Goal: Information Seeking & Learning: Learn about a topic

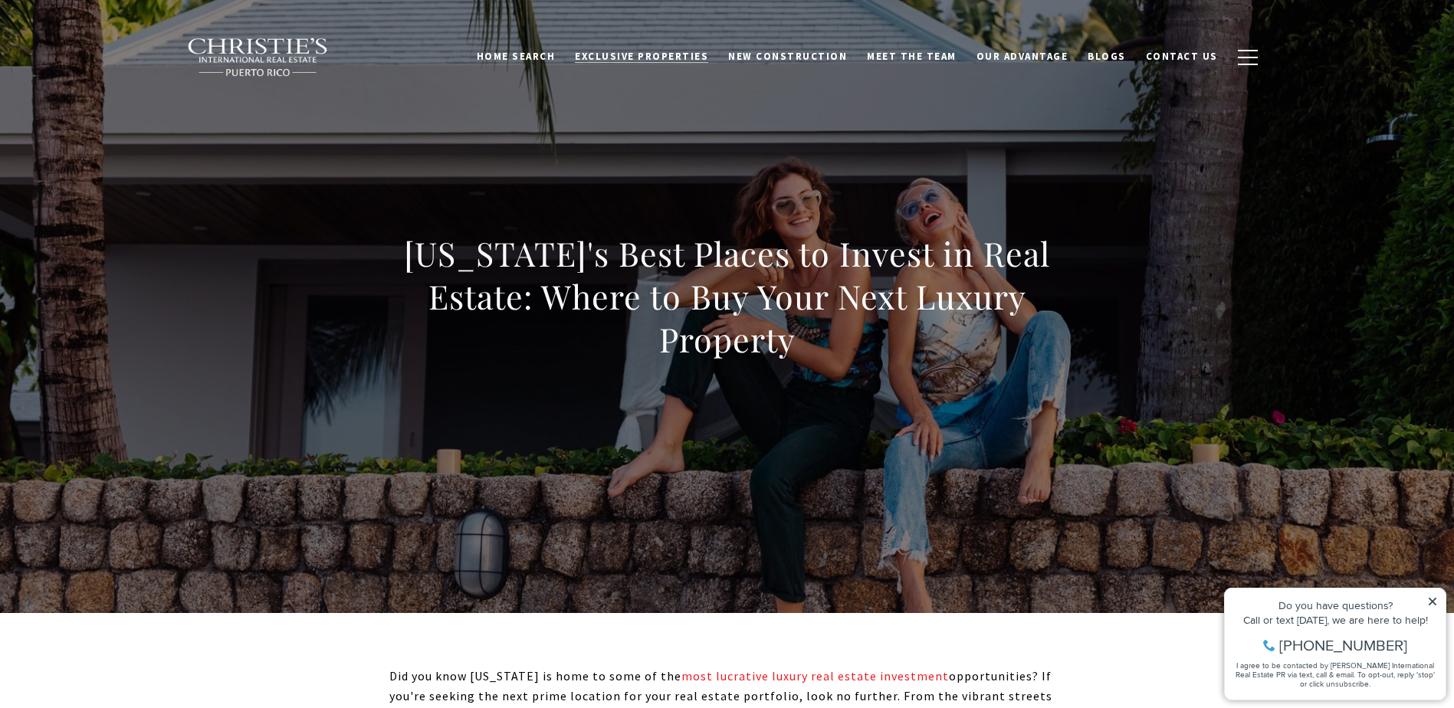
click at [681, 51] on span "Exclusive Properties" at bounding box center [641, 56] width 133 height 13
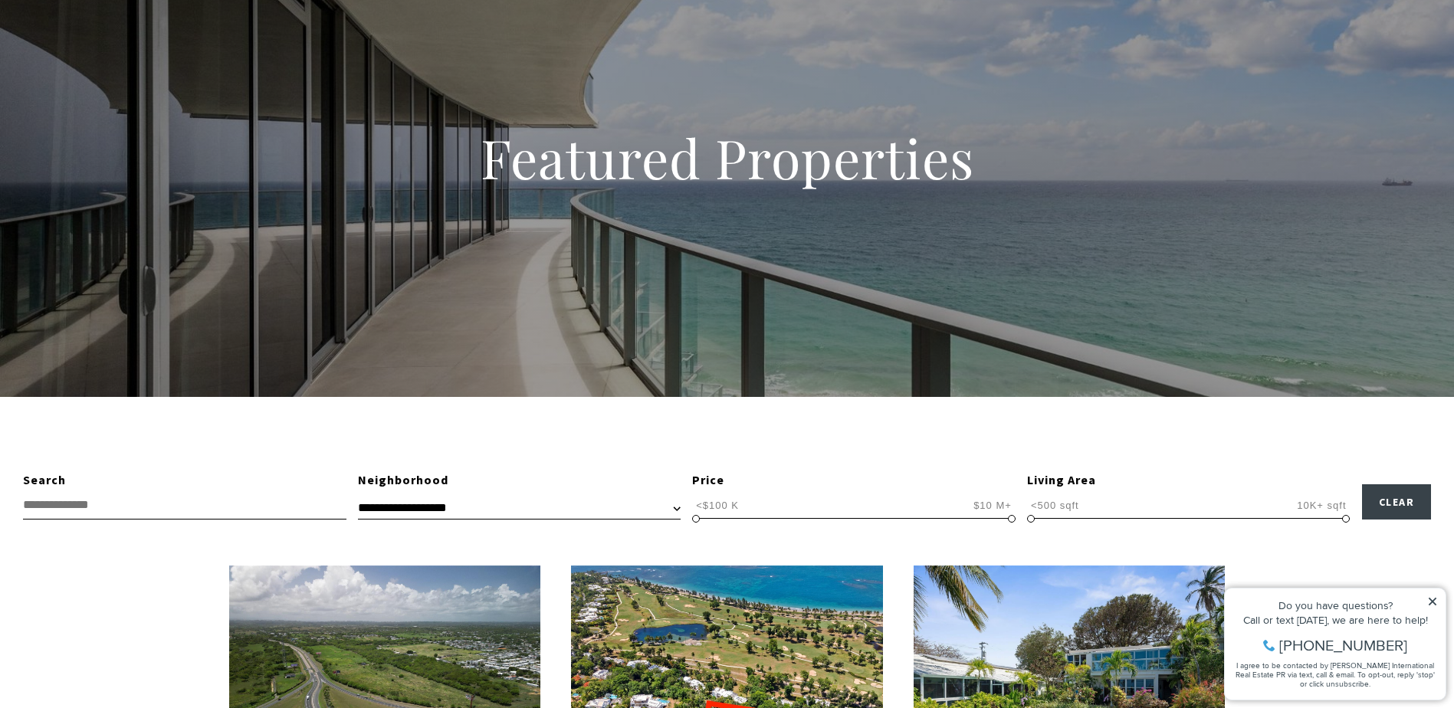
scroll to position [230, 0]
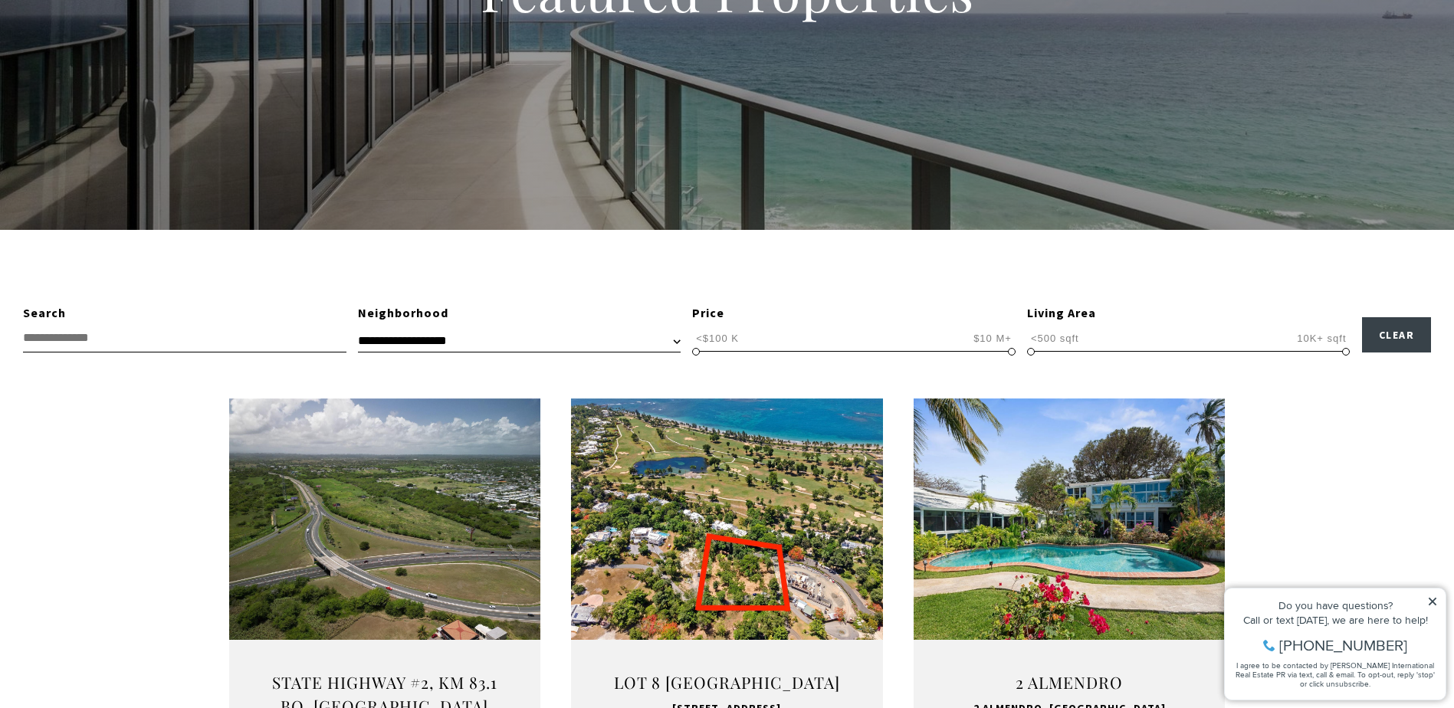
click at [406, 340] on select "**********" at bounding box center [519, 341] width 323 height 23
select select "**********"
click at [358, 330] on select "**********" at bounding box center [519, 341] width 323 height 23
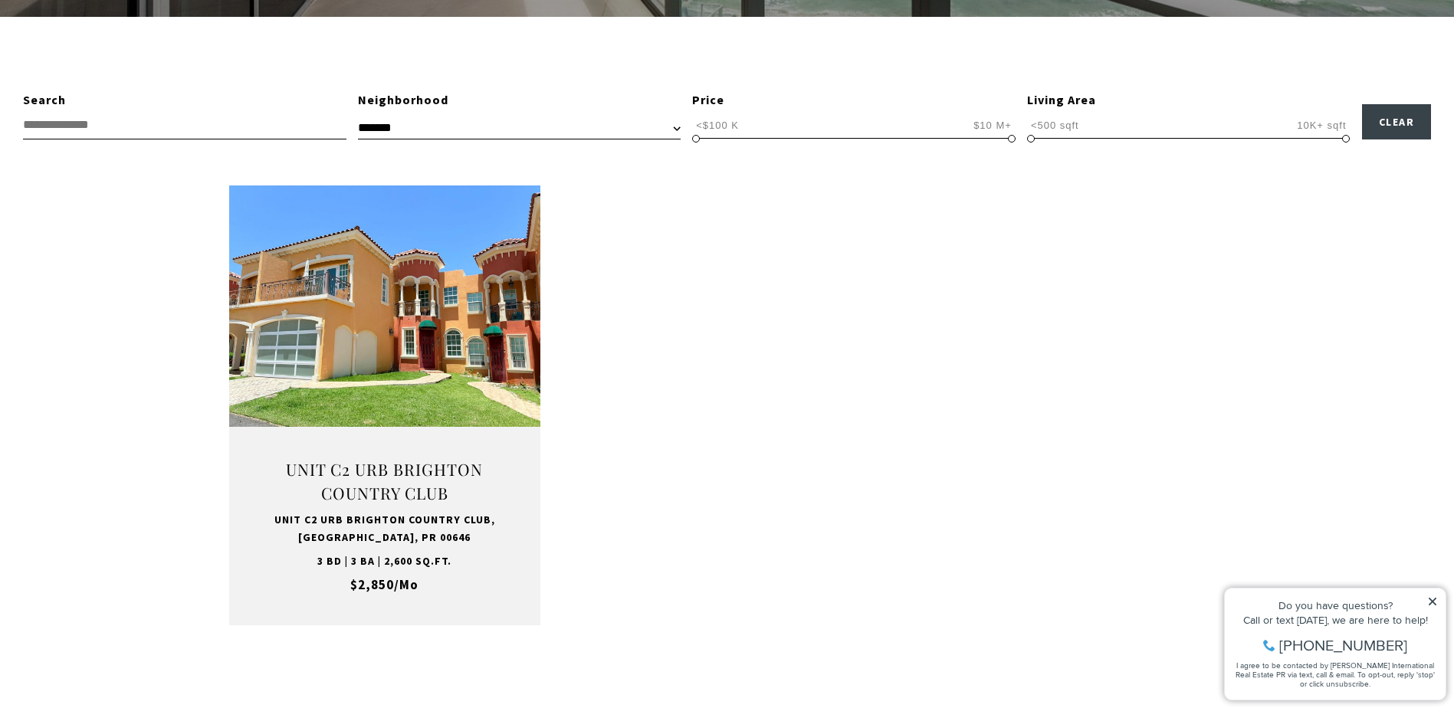
scroll to position [460, 0]
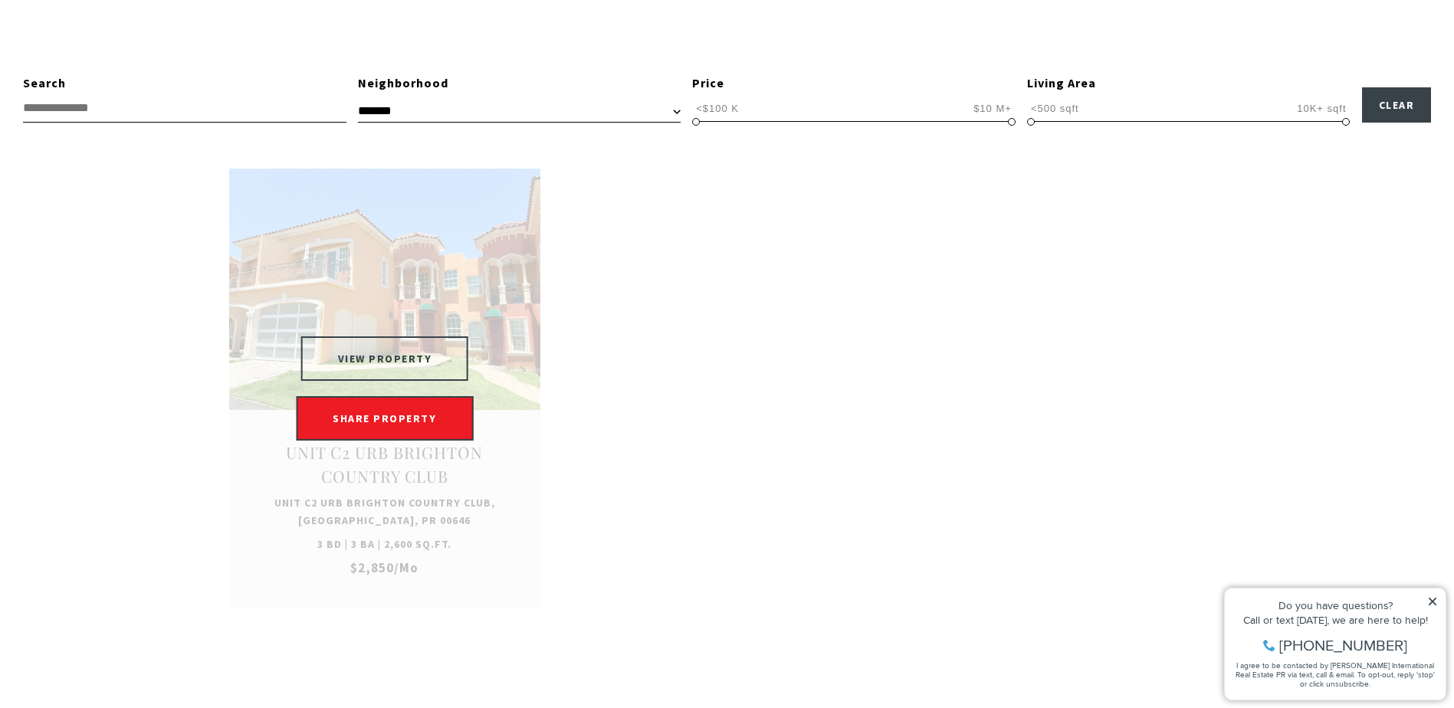
click at [359, 358] on button "VIEW PROPERTY" at bounding box center [385, 359] width 168 height 44
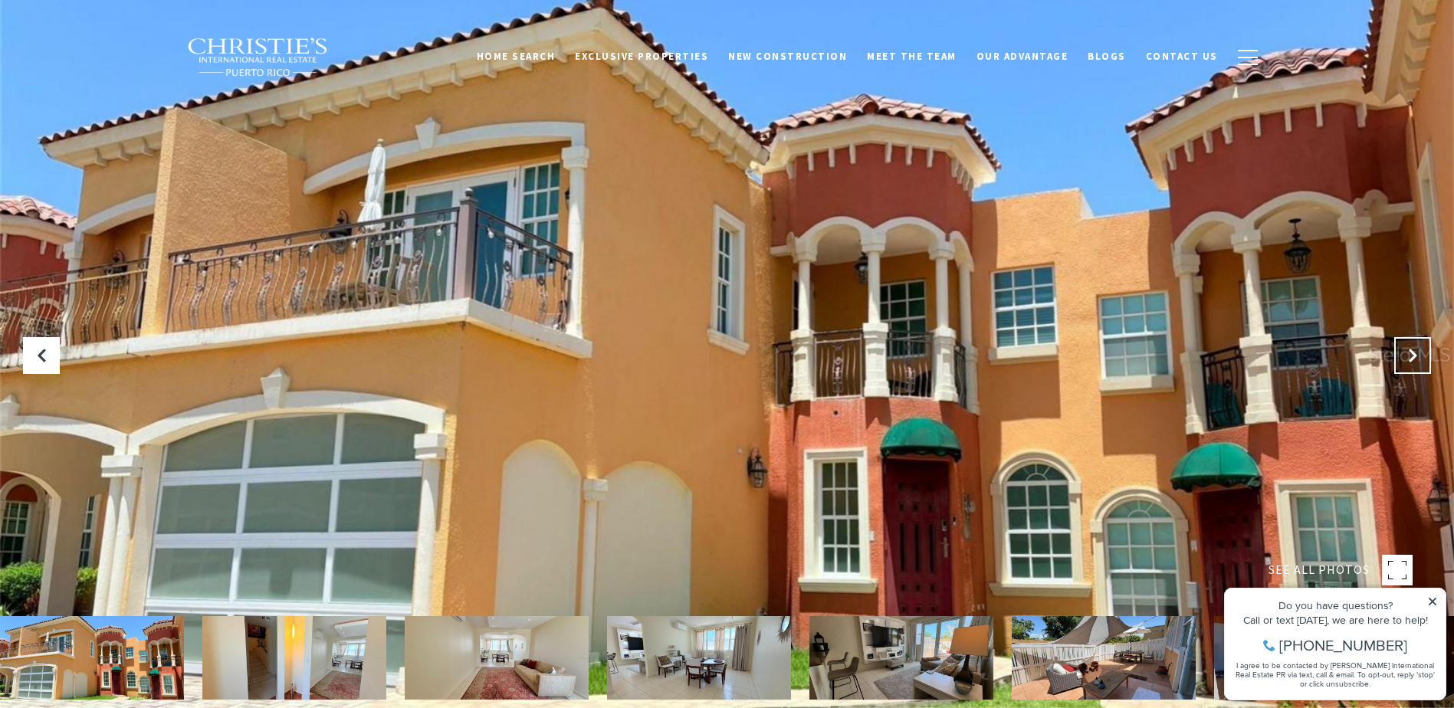
click at [1408, 357] on icon at bounding box center [1412, 355] width 15 height 15
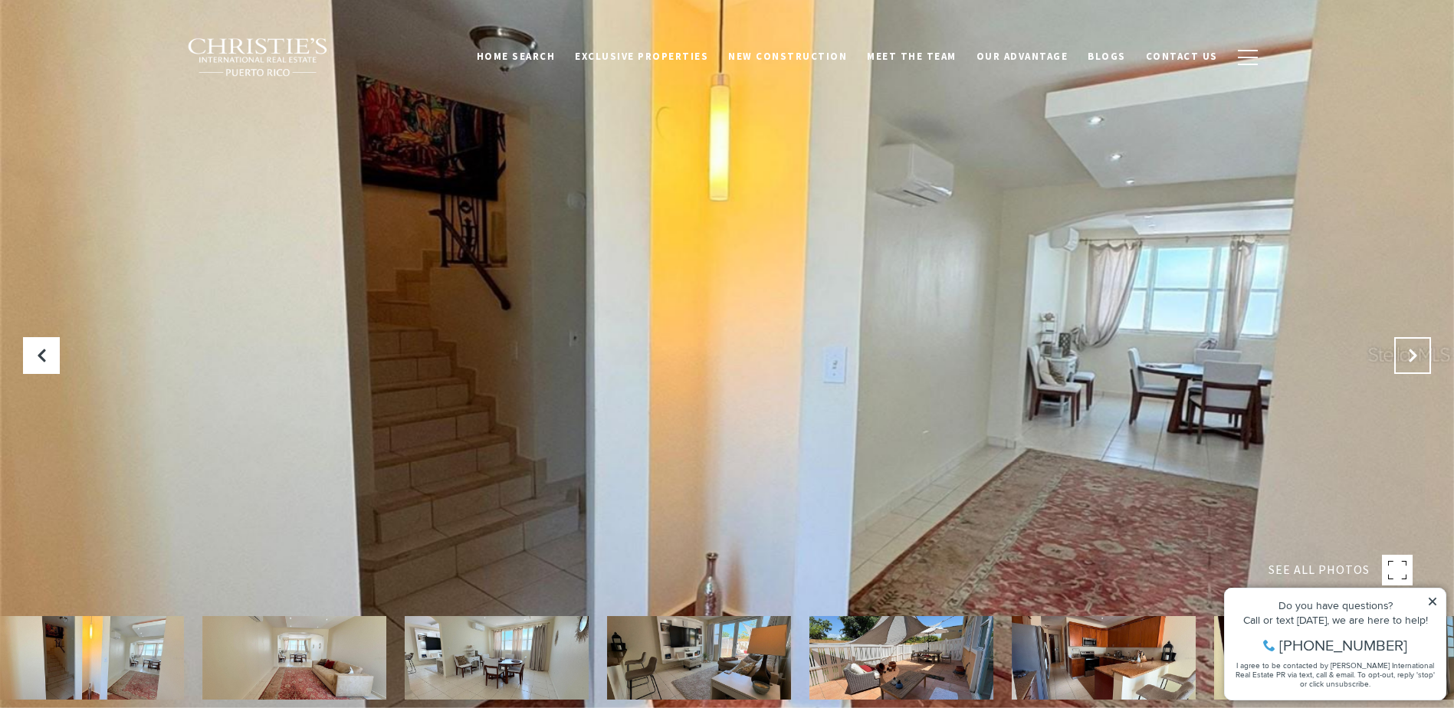
click at [1408, 357] on icon "Next Slide" at bounding box center [1412, 355] width 15 height 15
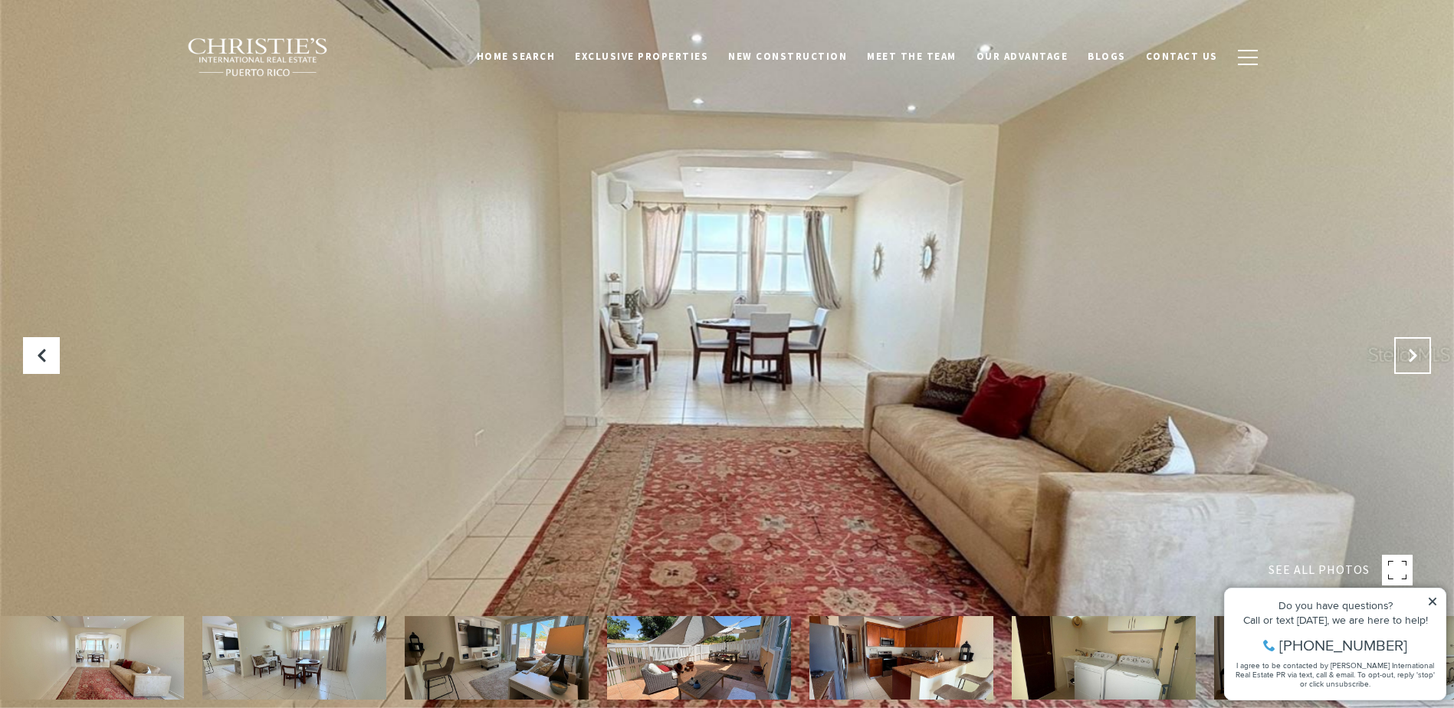
click at [1408, 357] on icon "Next Slide" at bounding box center [1412, 355] width 15 height 15
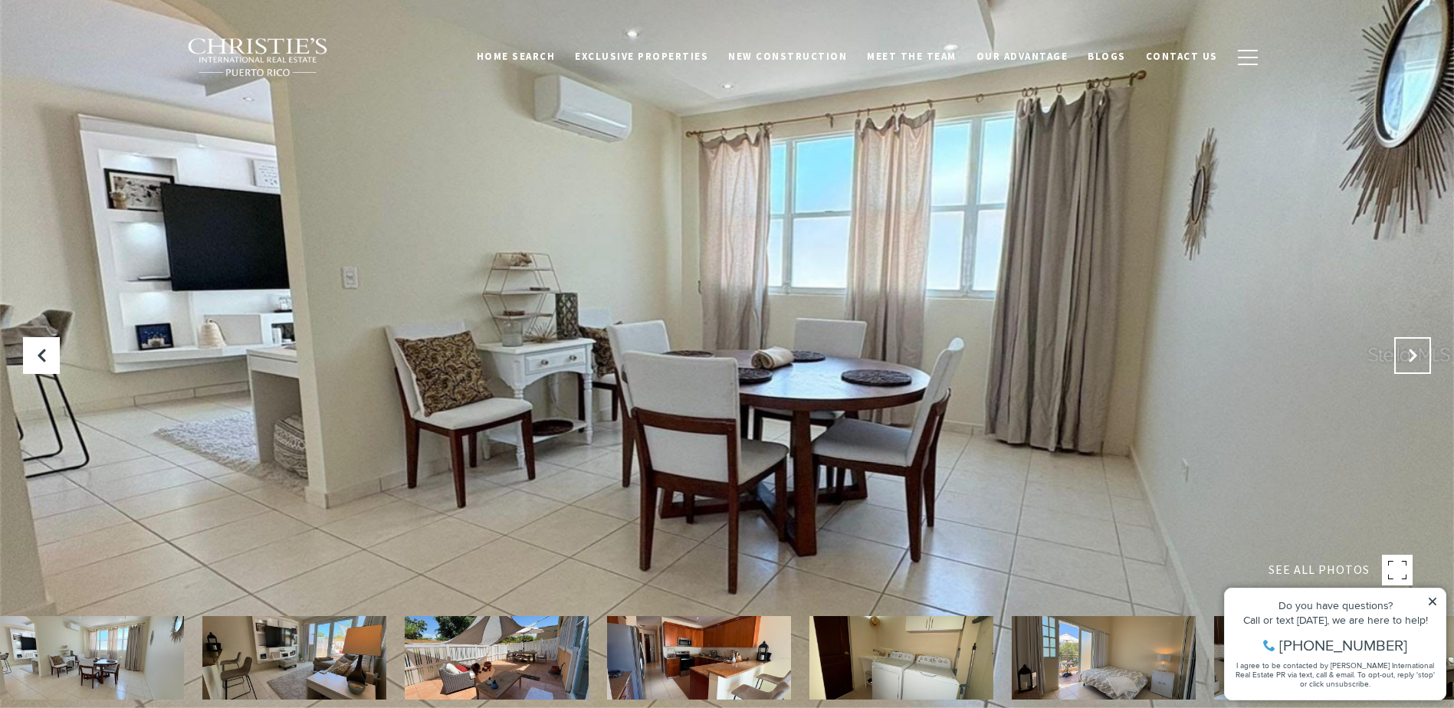
click at [1408, 357] on icon "Next Slide" at bounding box center [1412, 355] width 15 height 15
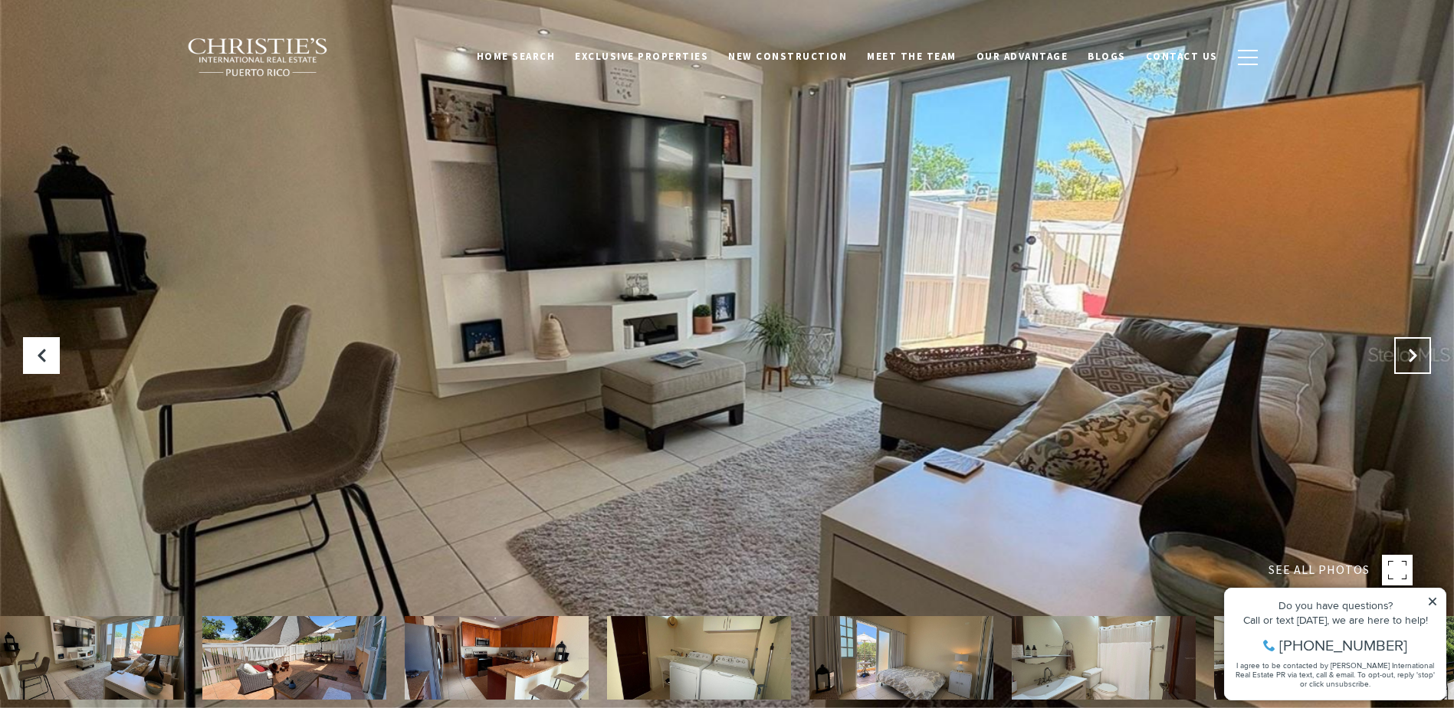
click at [1408, 357] on icon "Next Slide" at bounding box center [1412, 355] width 15 height 15
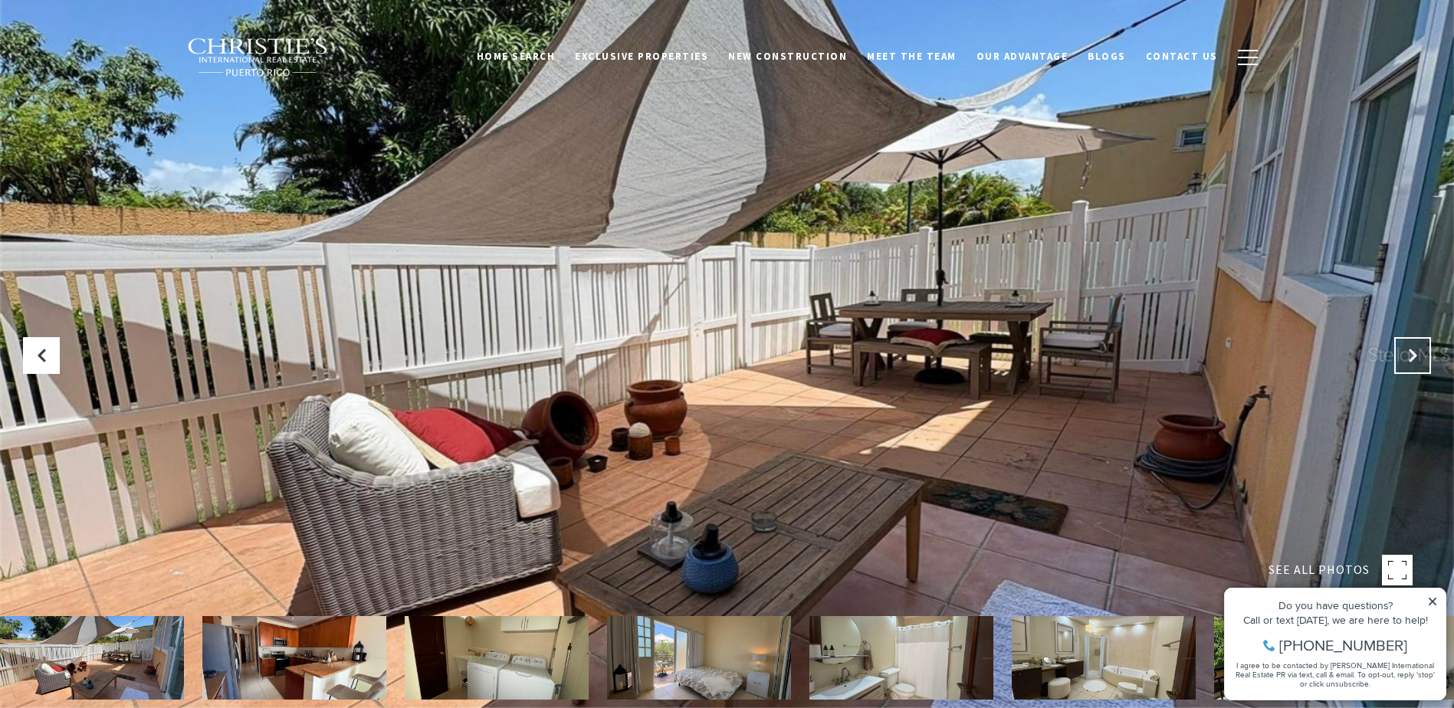
click at [1408, 357] on icon "Next Slide" at bounding box center [1412, 355] width 15 height 15
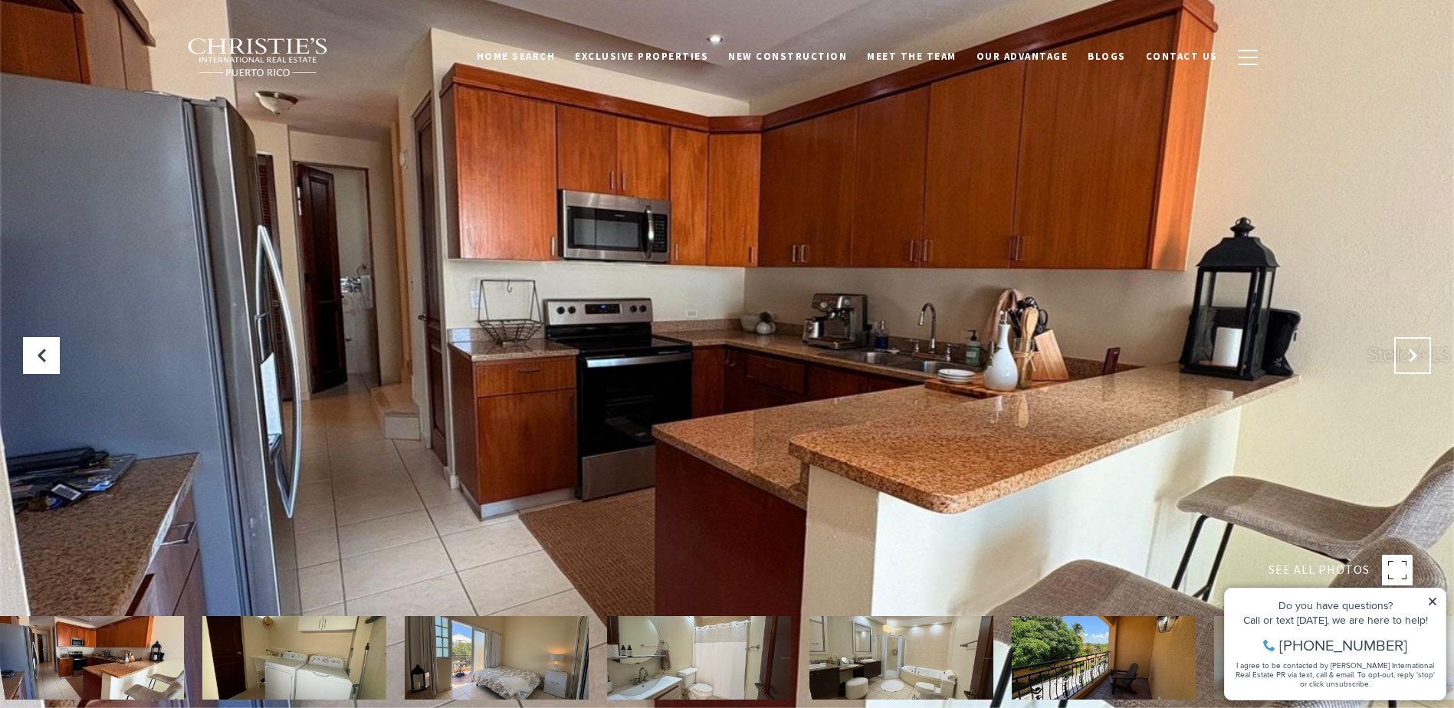
click at [1408, 357] on icon "Next Slide" at bounding box center [1412, 355] width 15 height 15
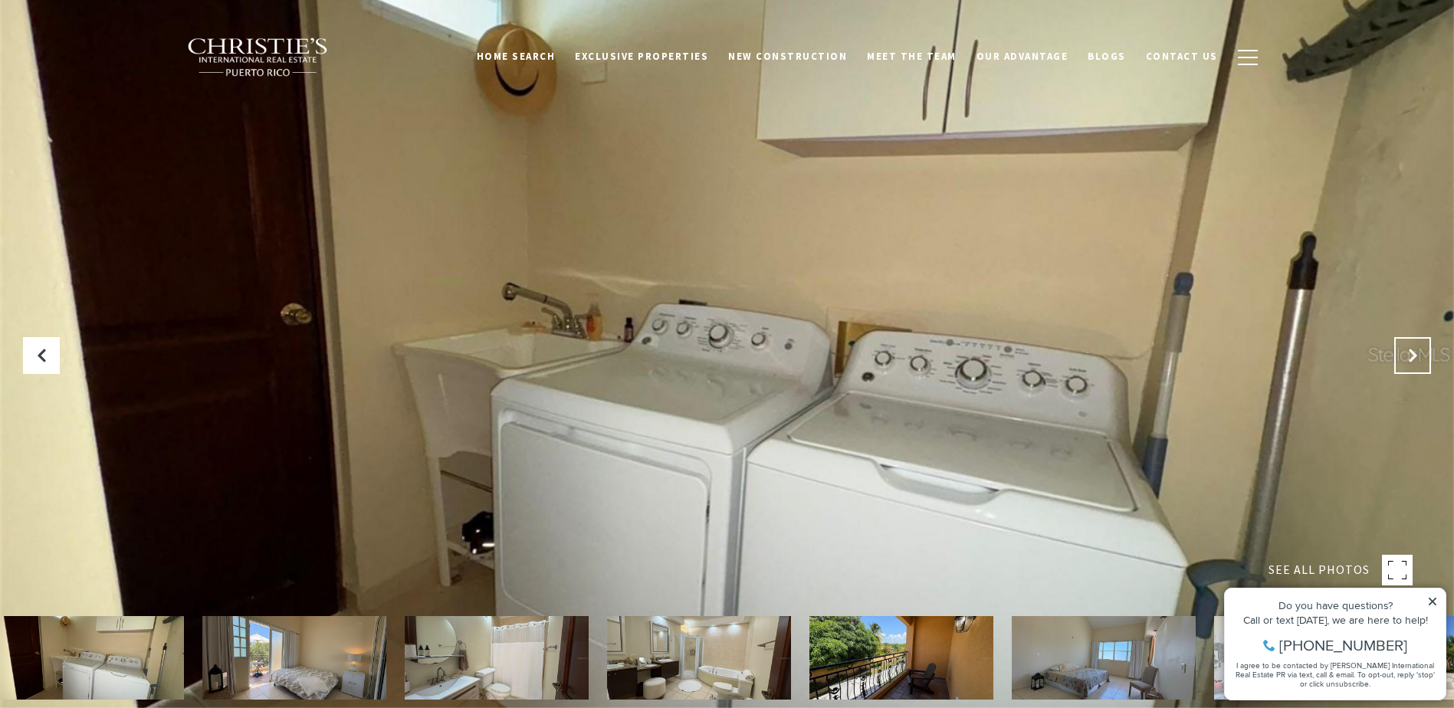
click at [1408, 357] on icon "Next Slide" at bounding box center [1412, 355] width 15 height 15
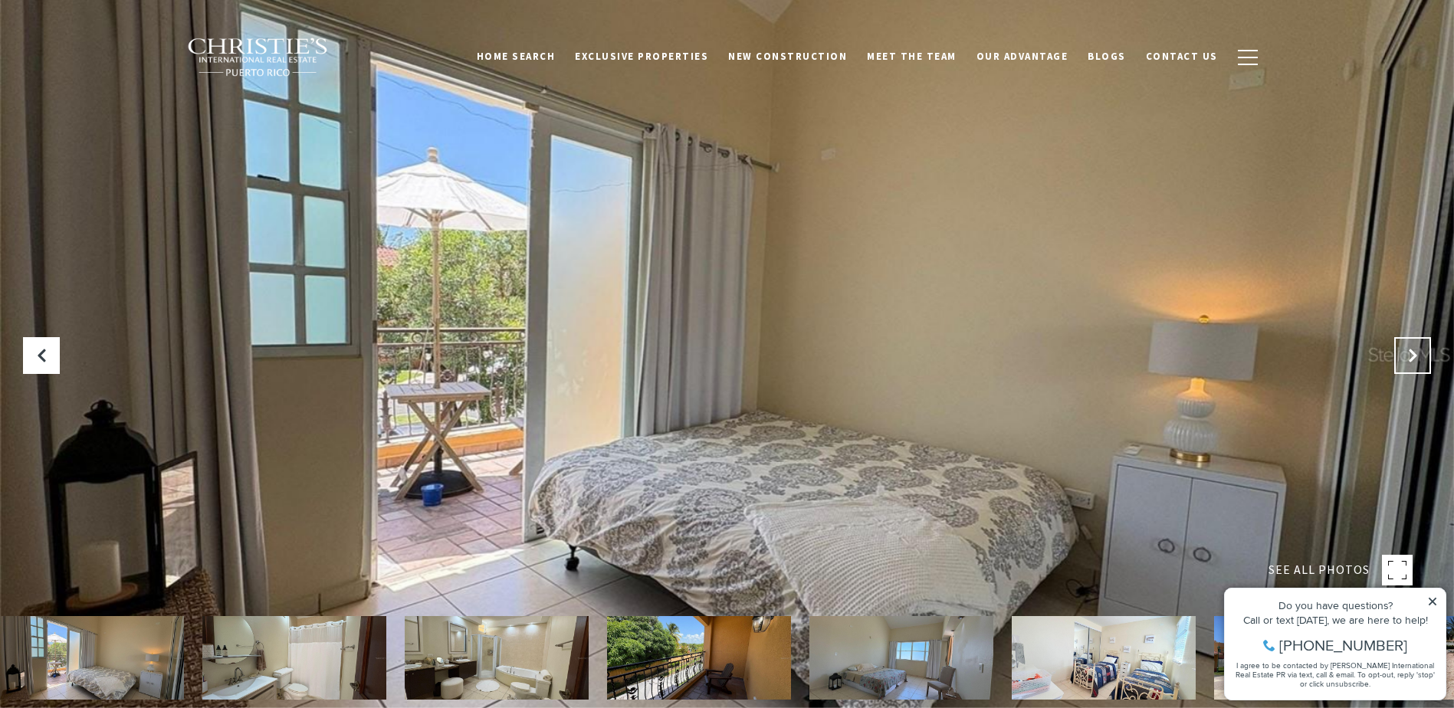
click at [1408, 357] on icon "Next Slide" at bounding box center [1412, 355] width 15 height 15
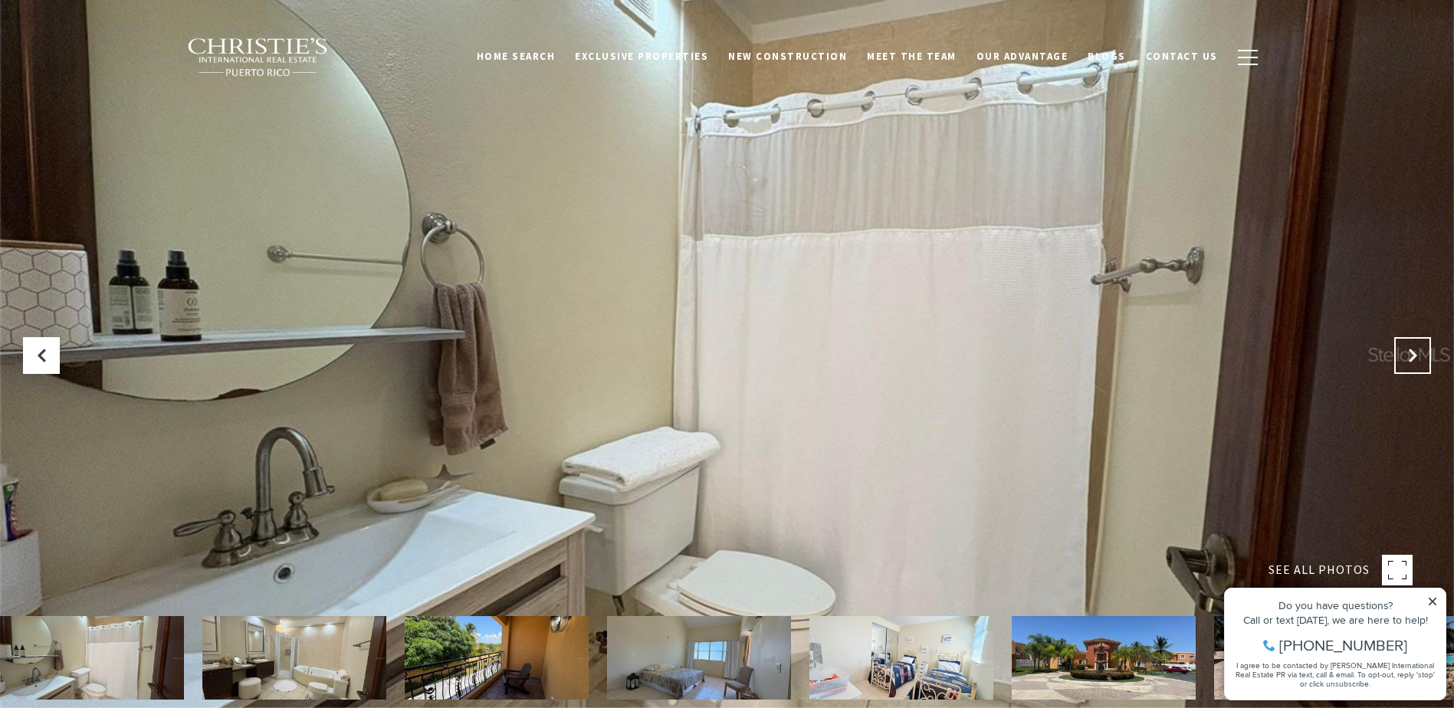
click at [1408, 357] on icon "Next Slide" at bounding box center [1412, 355] width 15 height 15
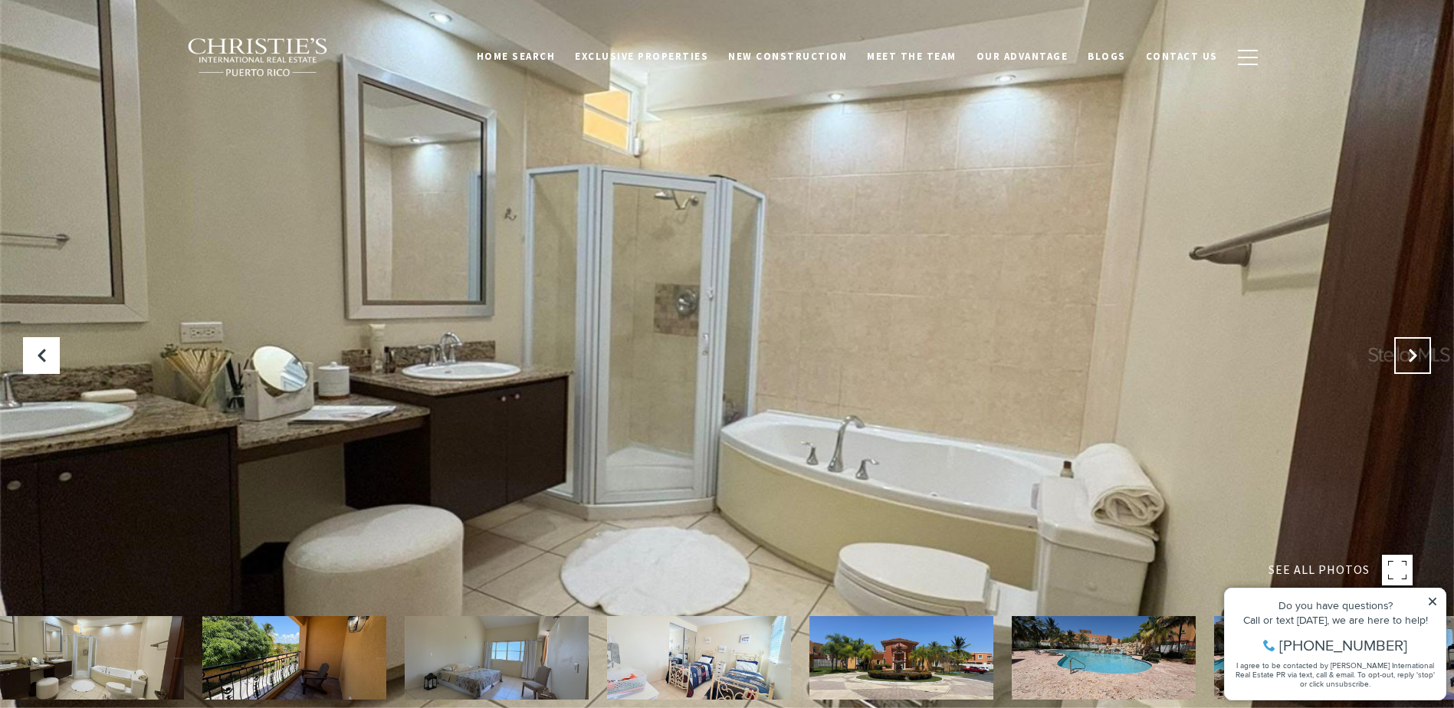
click at [1408, 357] on icon "Next Slide" at bounding box center [1412, 355] width 15 height 15
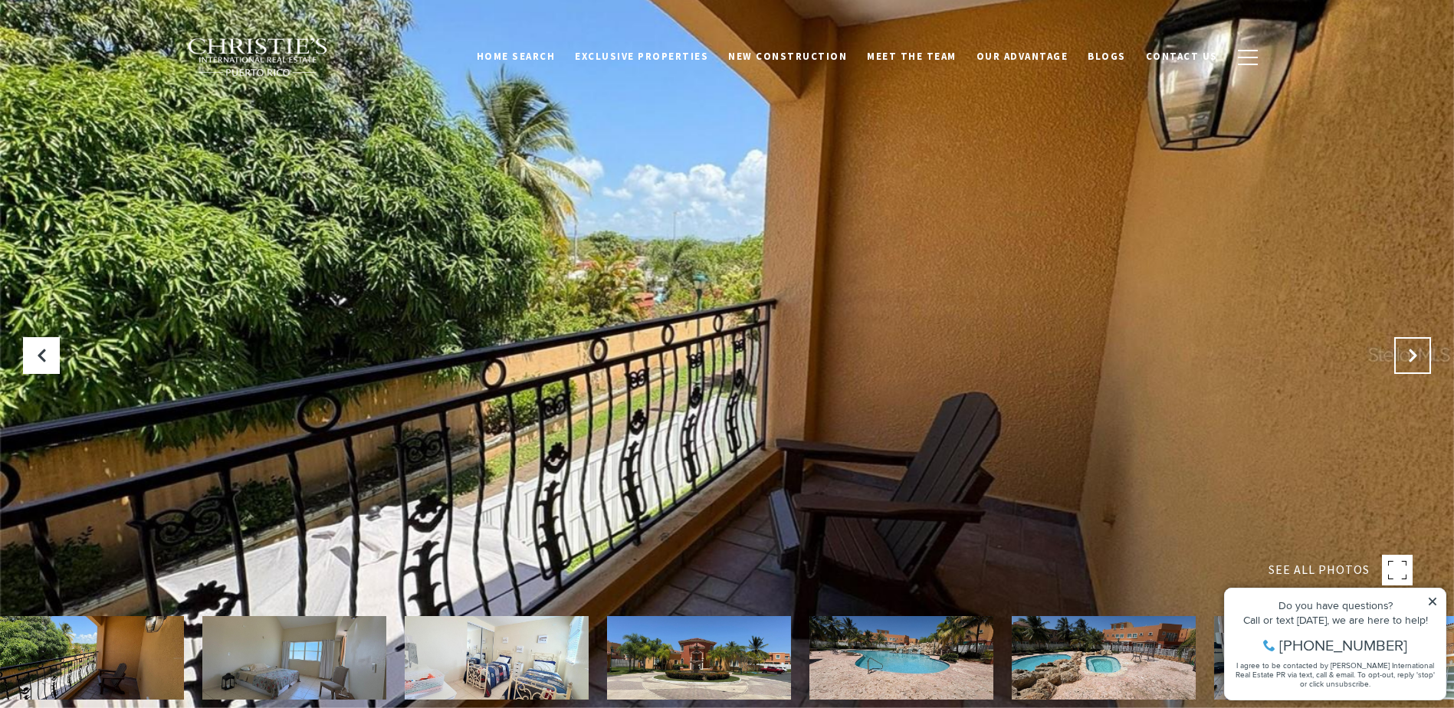
click at [1408, 357] on icon "Next Slide" at bounding box center [1412, 355] width 15 height 15
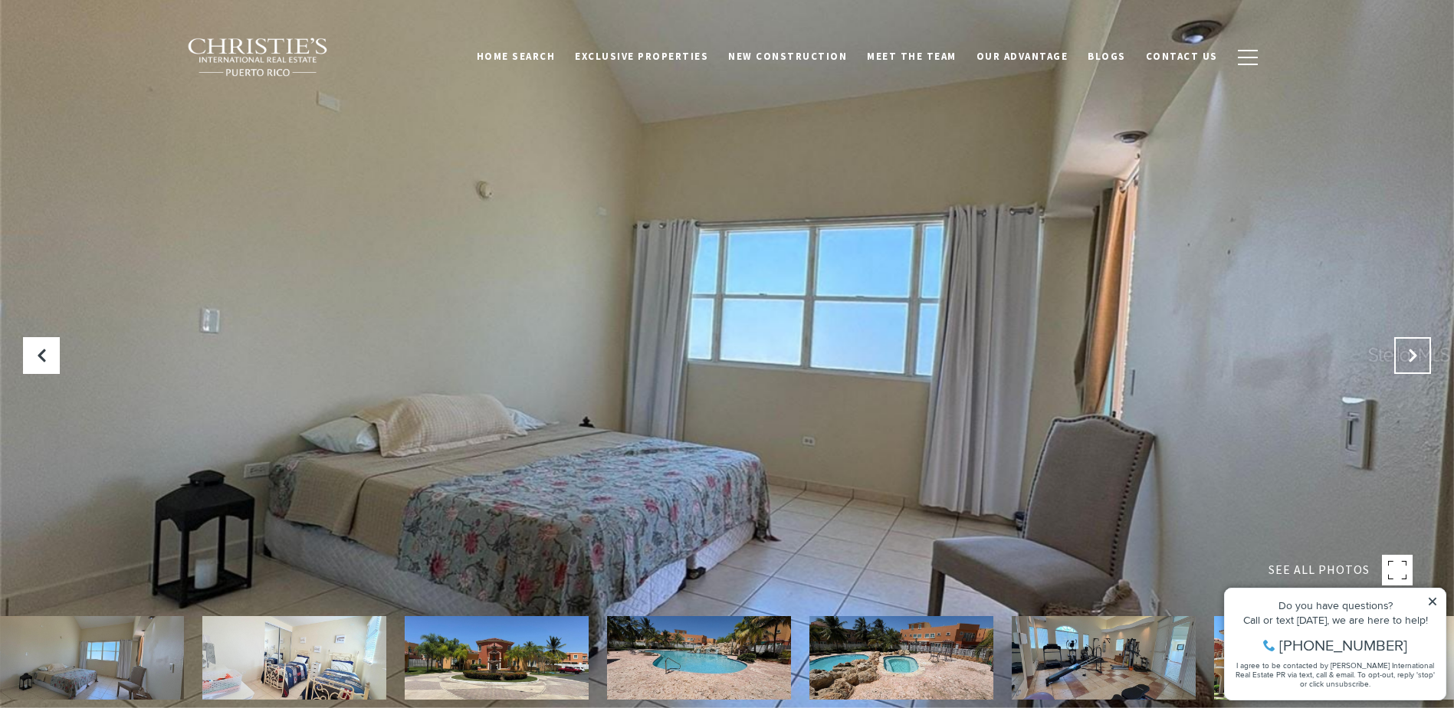
click at [1408, 357] on icon "Next Slide" at bounding box center [1412, 355] width 15 height 15
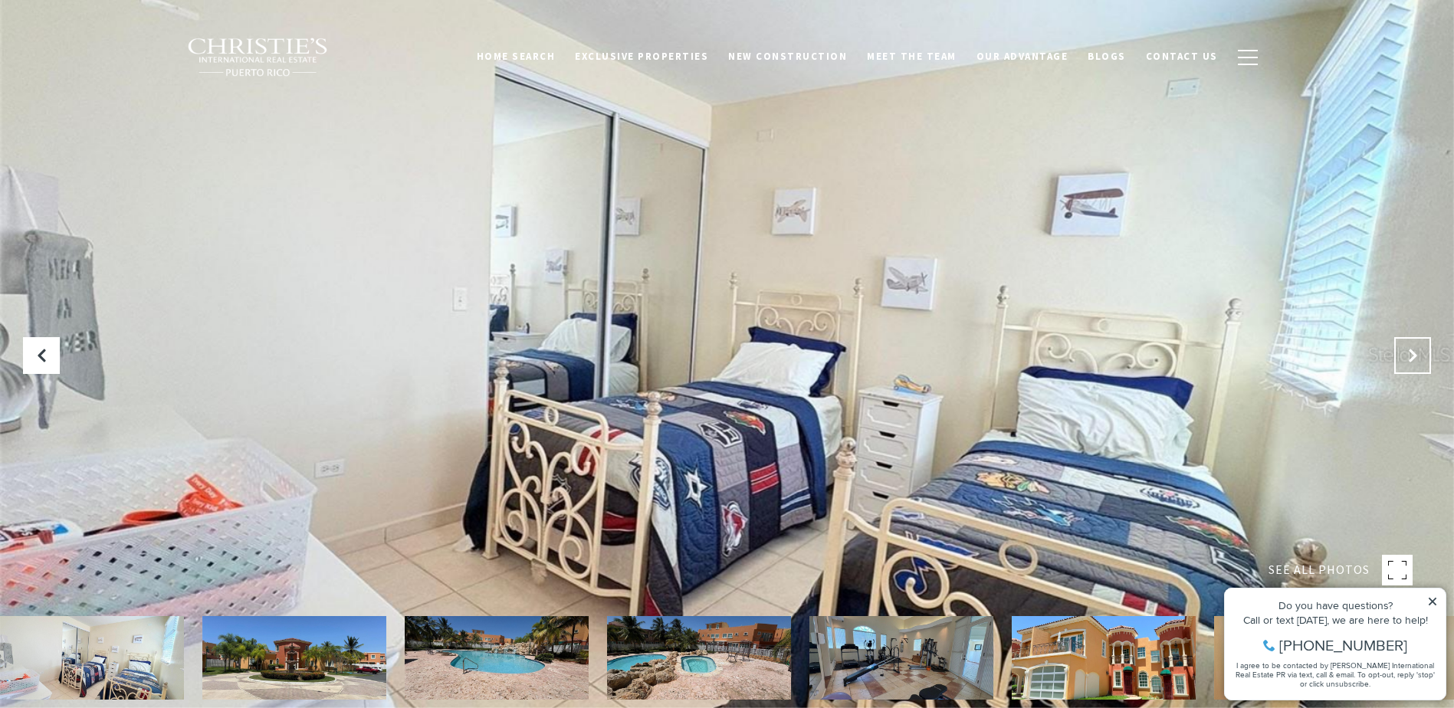
click at [1408, 357] on icon "Next Slide" at bounding box center [1412, 355] width 15 height 15
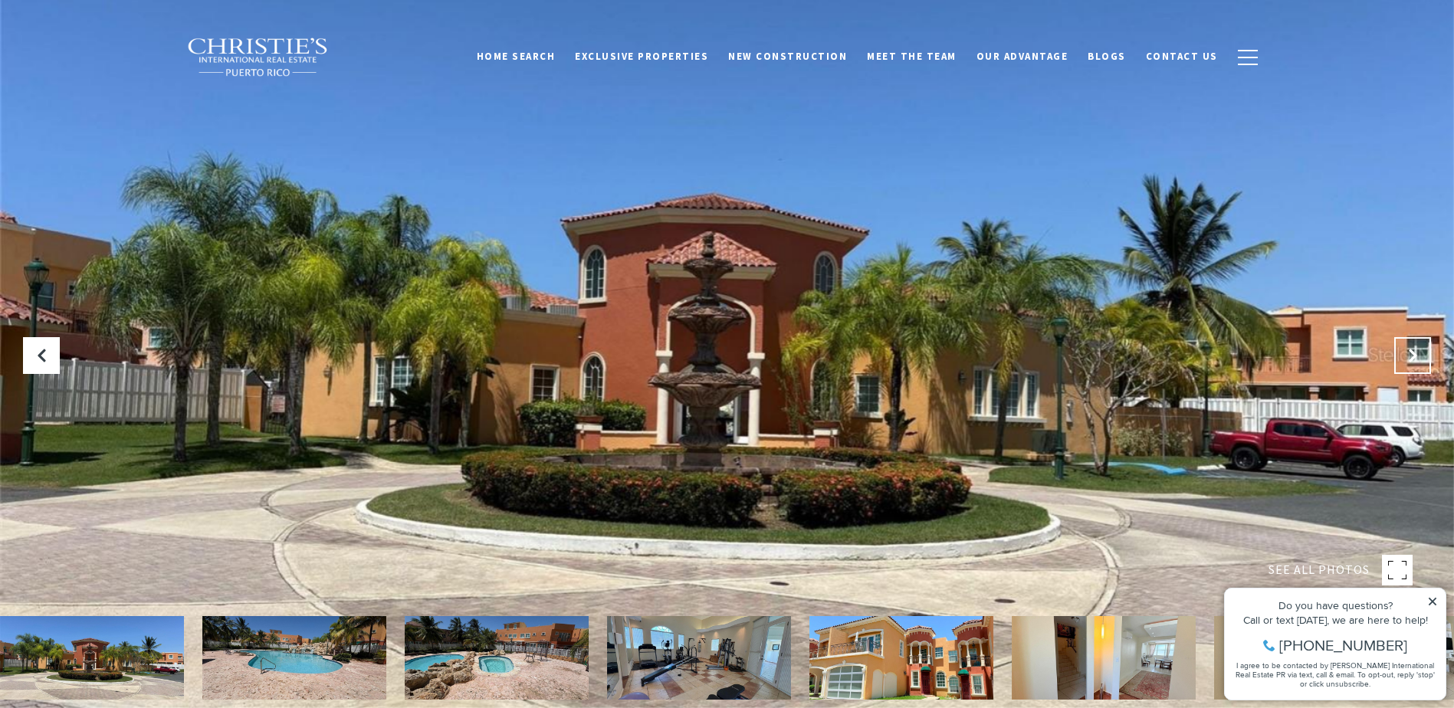
click at [1408, 357] on icon "Next Slide" at bounding box center [1412, 355] width 15 height 15
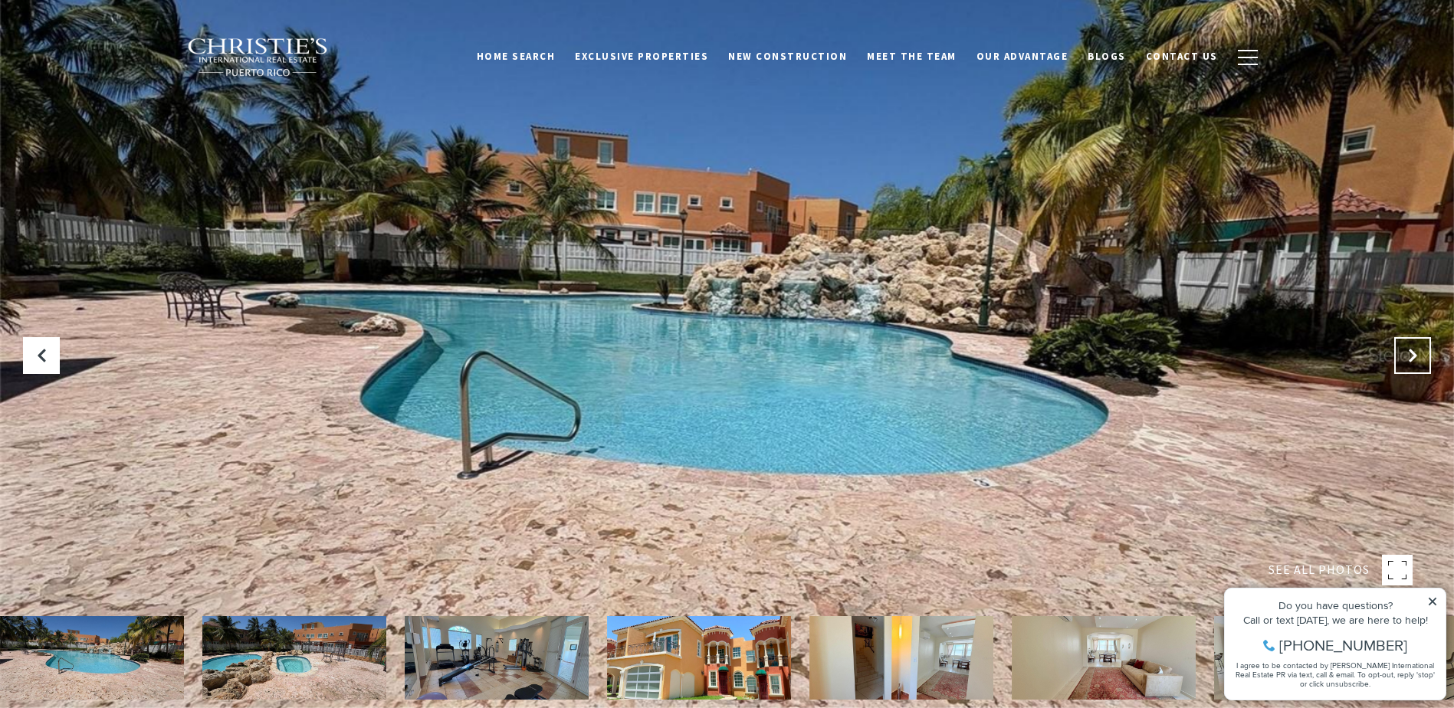
click at [1408, 357] on icon "Next Slide" at bounding box center [1412, 355] width 15 height 15
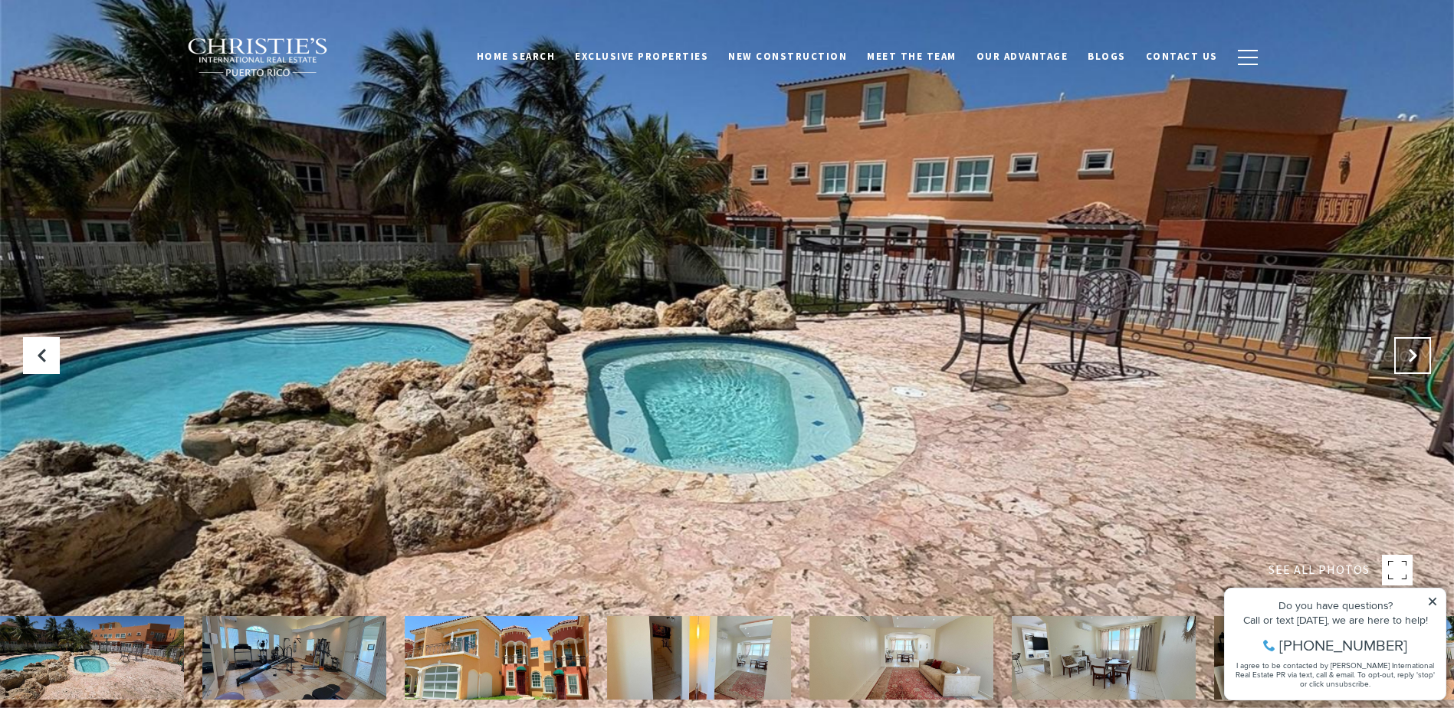
click at [1408, 359] on icon "Next Slide" at bounding box center [1412, 355] width 15 height 15
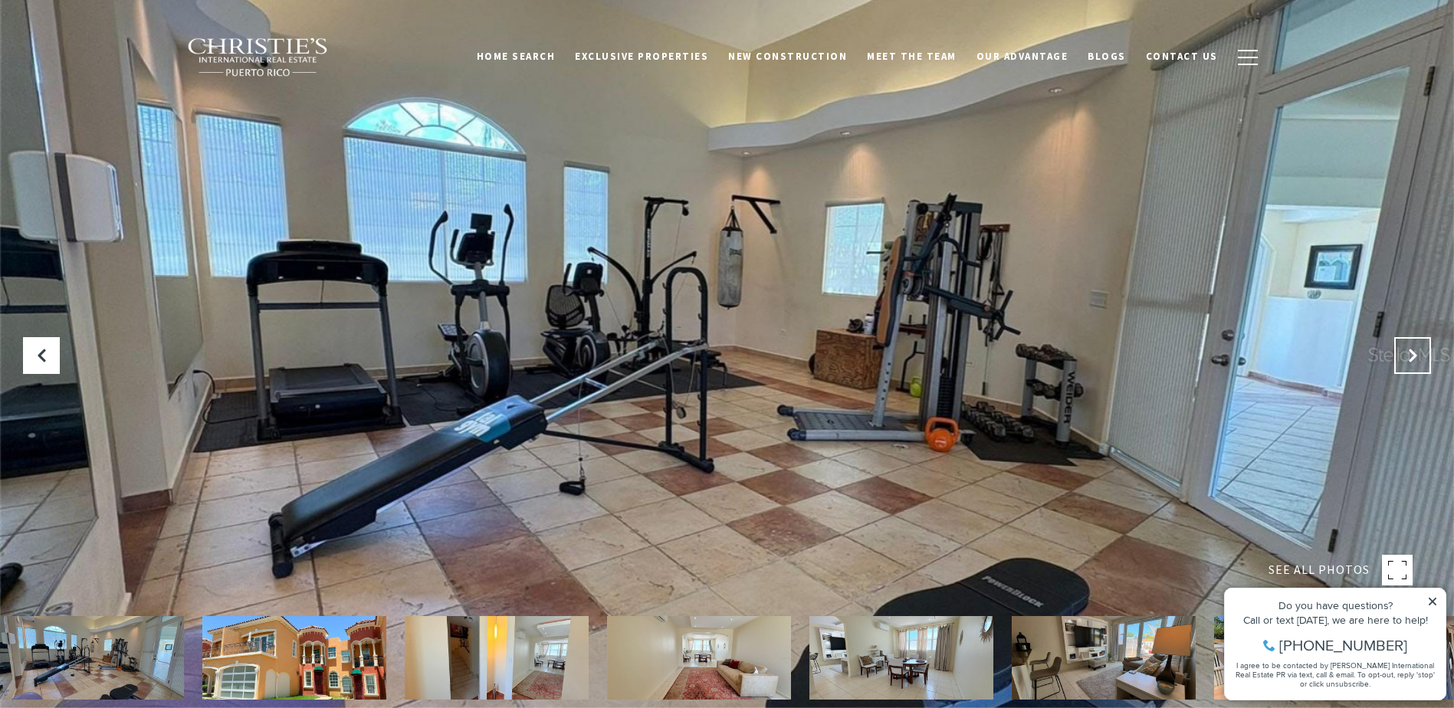
click at [1408, 359] on icon "Next Slide" at bounding box center [1412, 355] width 15 height 15
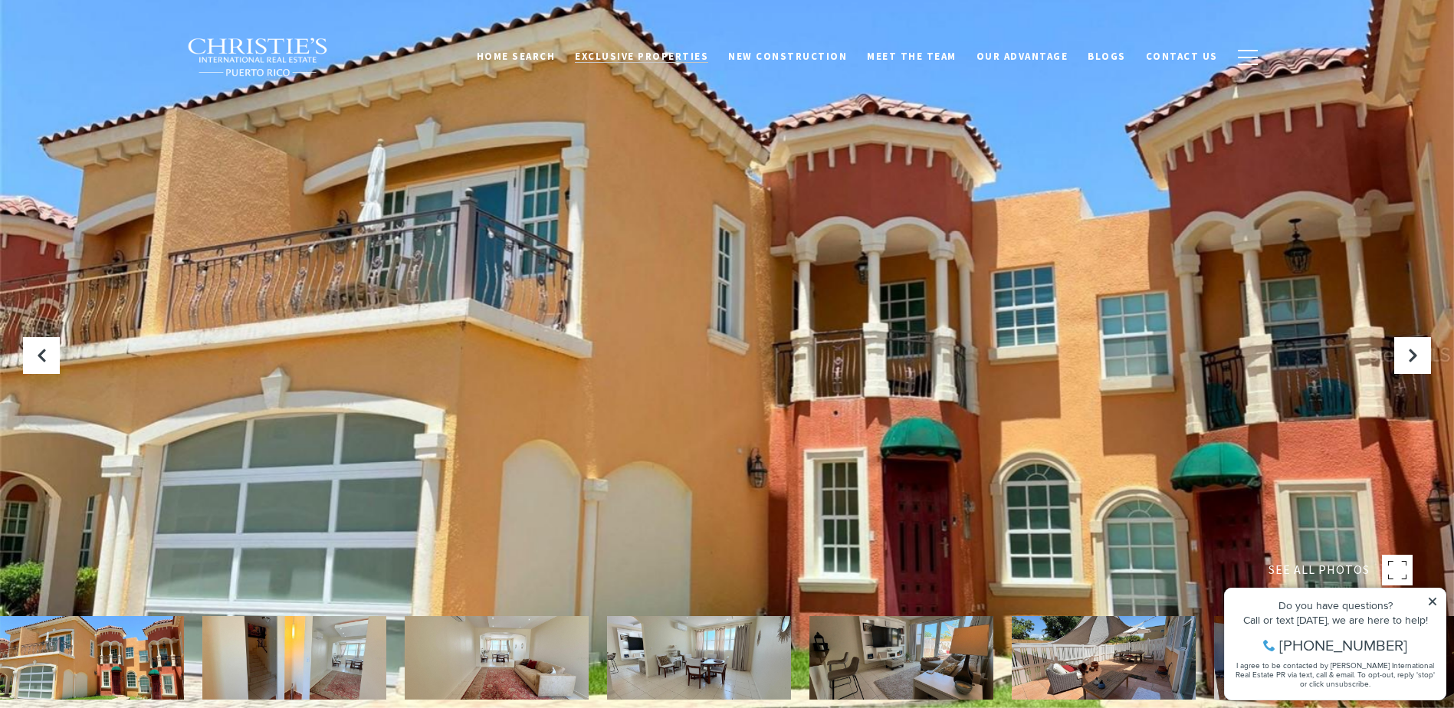
click at [695, 53] on span "Exclusive Properties" at bounding box center [641, 56] width 133 height 13
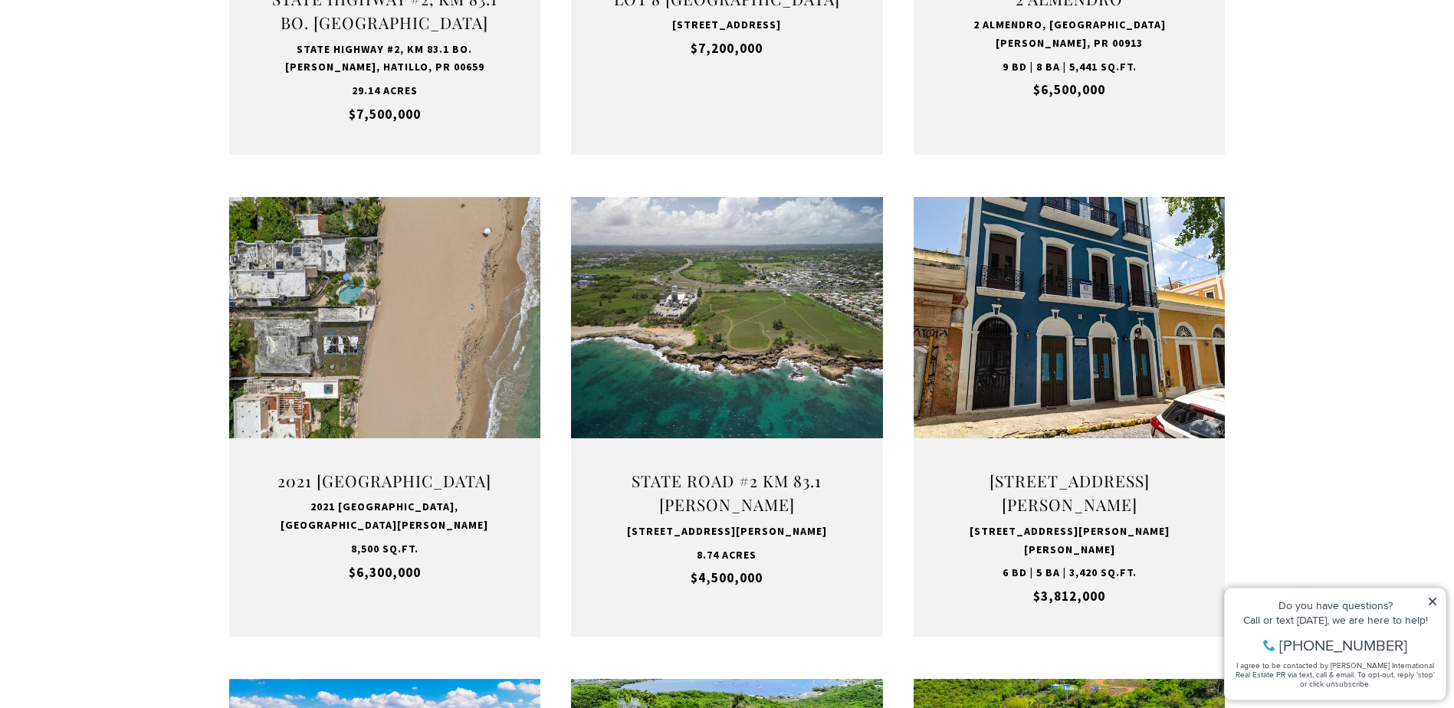
scroll to position [920, 0]
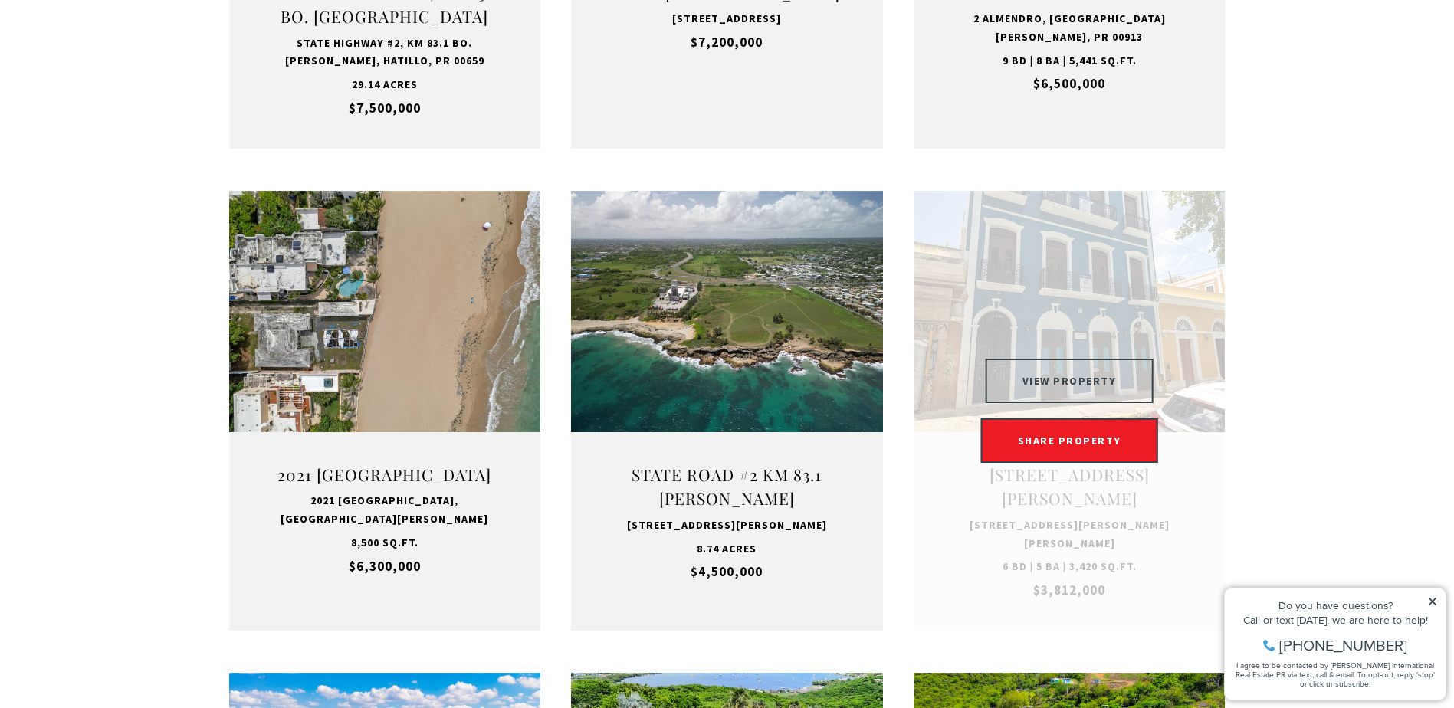
click at [1094, 383] on button "VIEW PROPERTY" at bounding box center [1070, 381] width 168 height 44
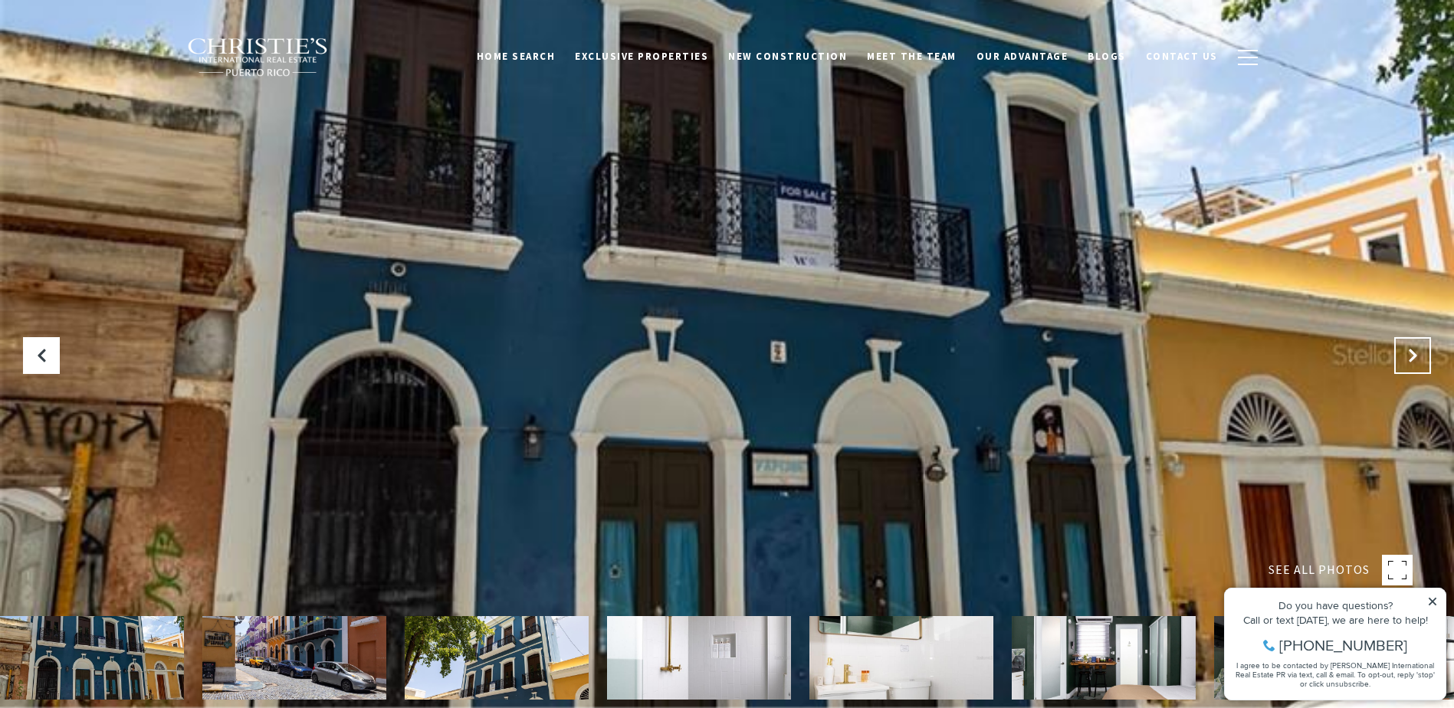
click at [1407, 348] on icon at bounding box center [1412, 355] width 15 height 15
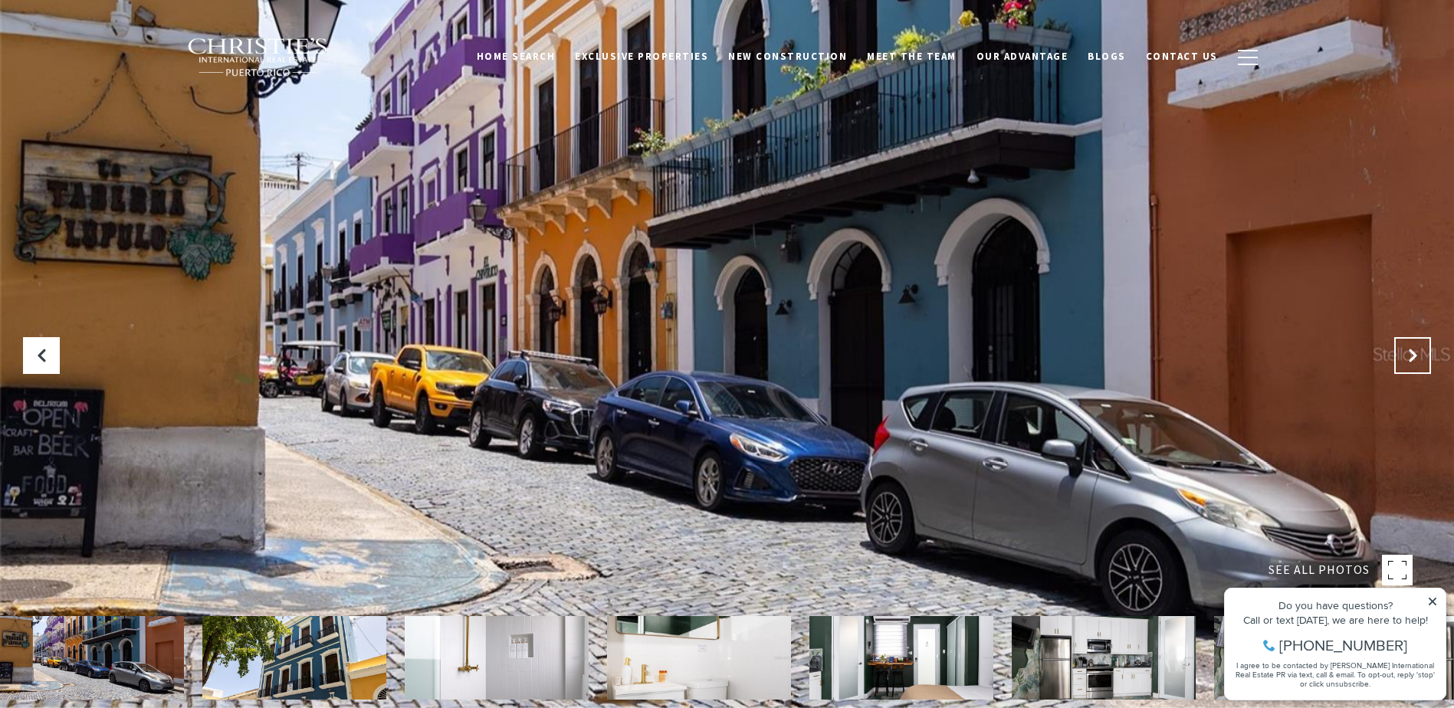
click at [1407, 348] on icon "Next Slide" at bounding box center [1412, 355] width 15 height 15
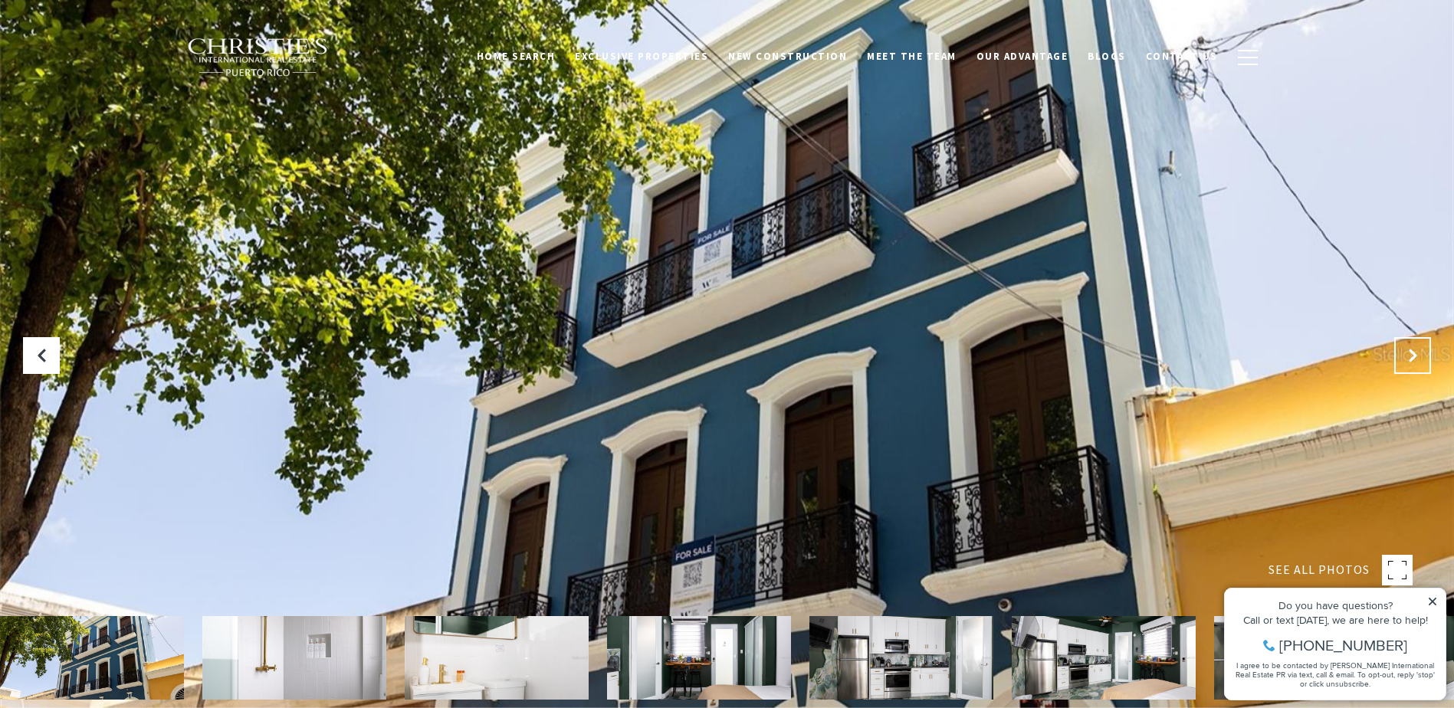
click at [1407, 348] on icon "Next Slide" at bounding box center [1412, 355] width 15 height 15
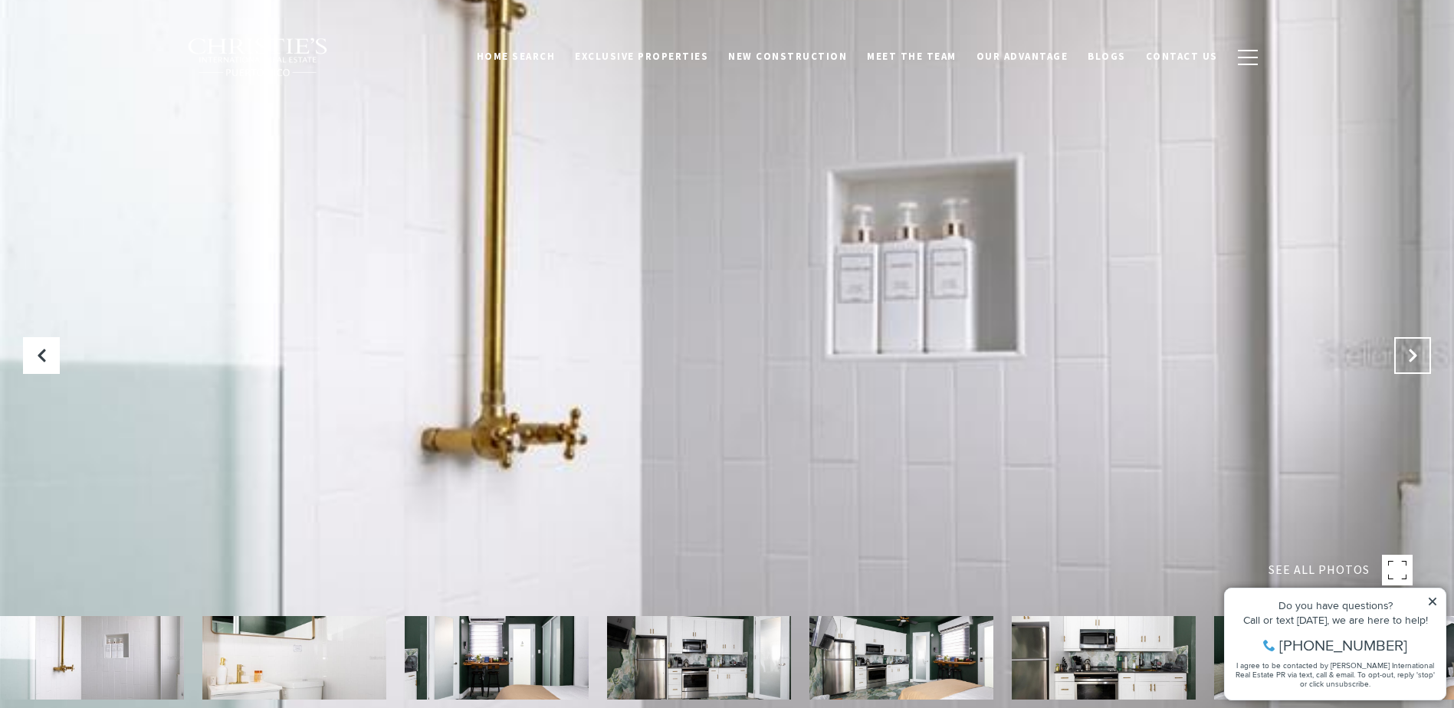
click at [1407, 348] on icon "Next Slide" at bounding box center [1412, 355] width 15 height 15
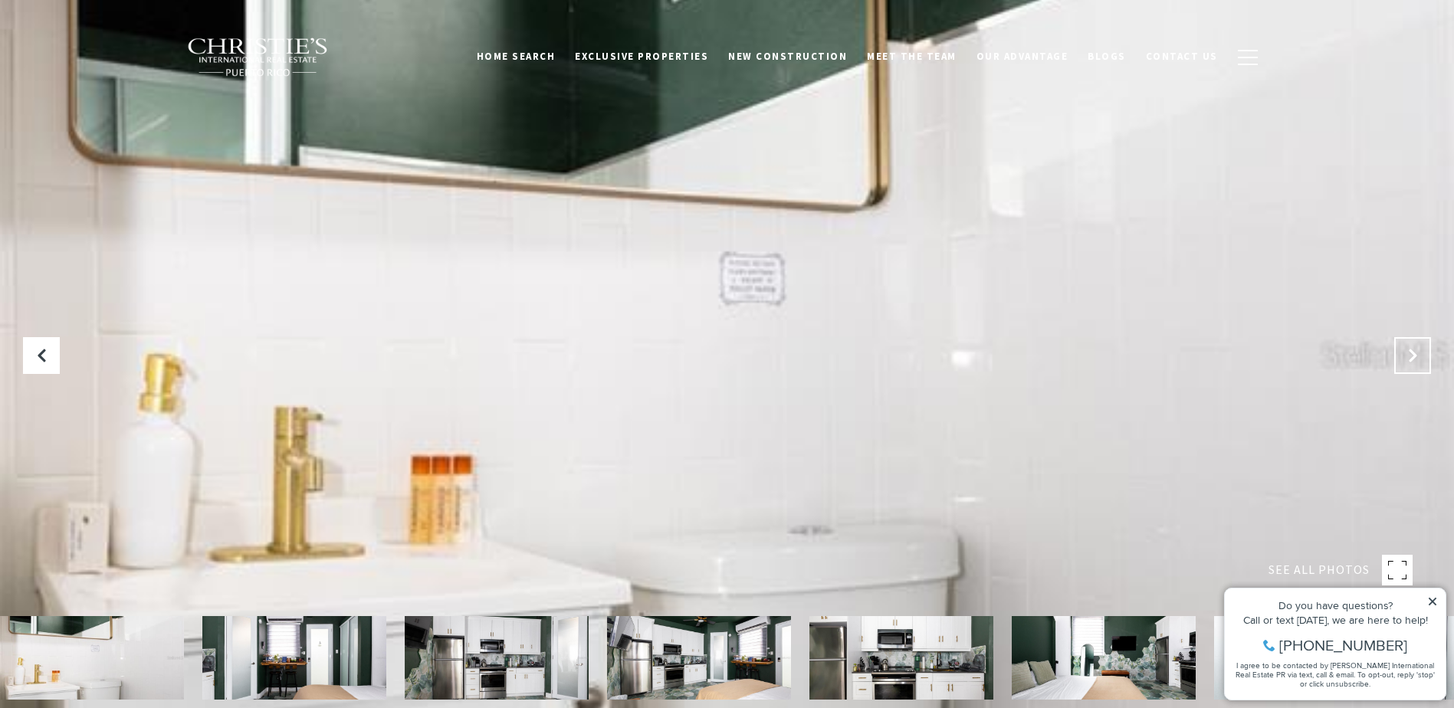
click at [1407, 348] on icon "Next Slide" at bounding box center [1412, 355] width 15 height 15
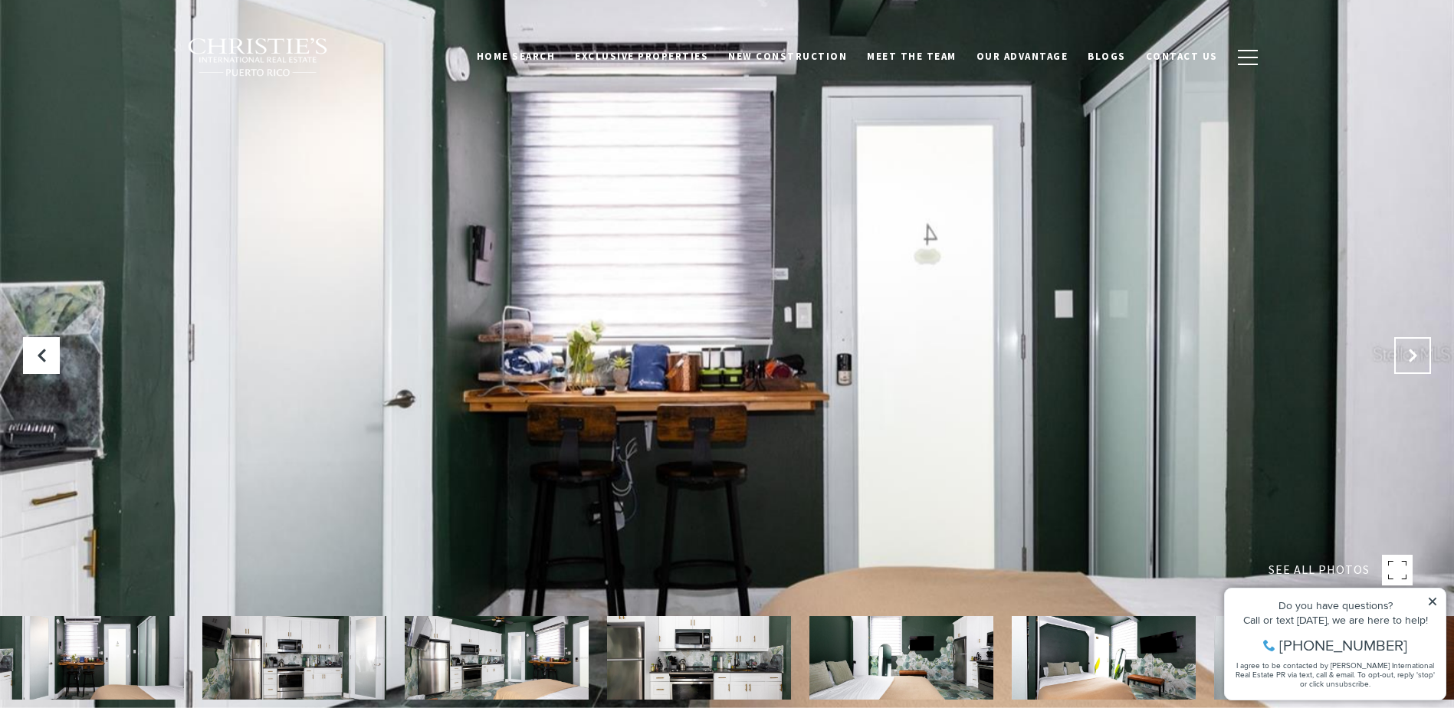
click at [1407, 348] on icon "Next Slide" at bounding box center [1412, 355] width 15 height 15
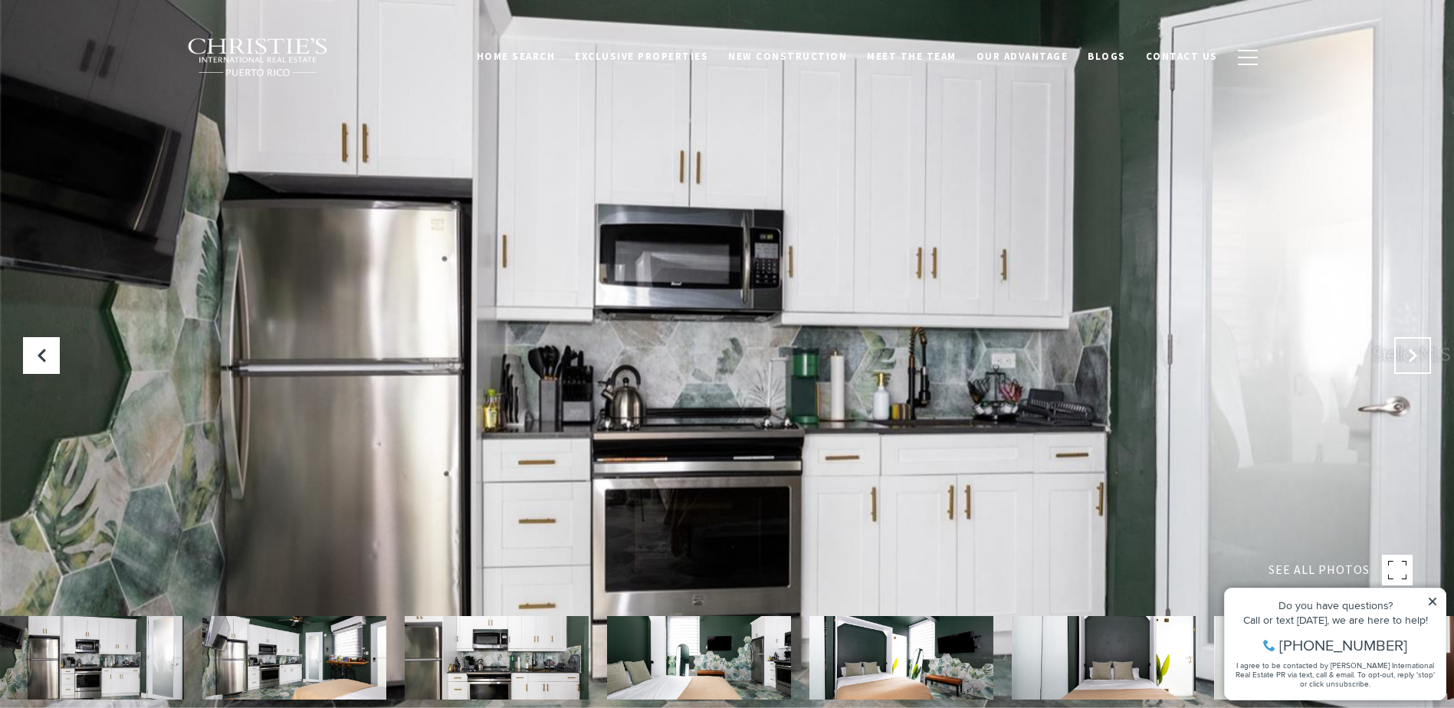
click at [1407, 348] on icon "Next Slide" at bounding box center [1412, 355] width 15 height 15
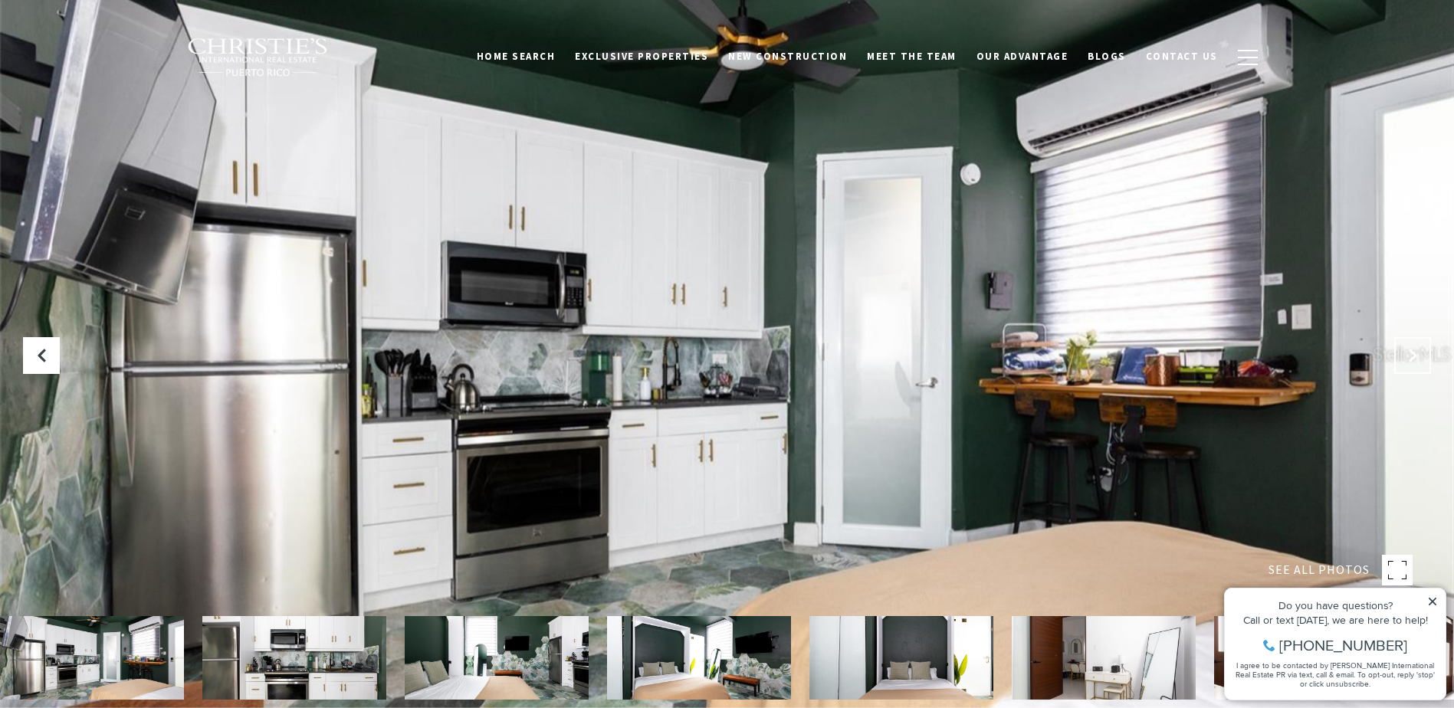
click at [1407, 348] on icon "Next Slide" at bounding box center [1412, 355] width 15 height 15
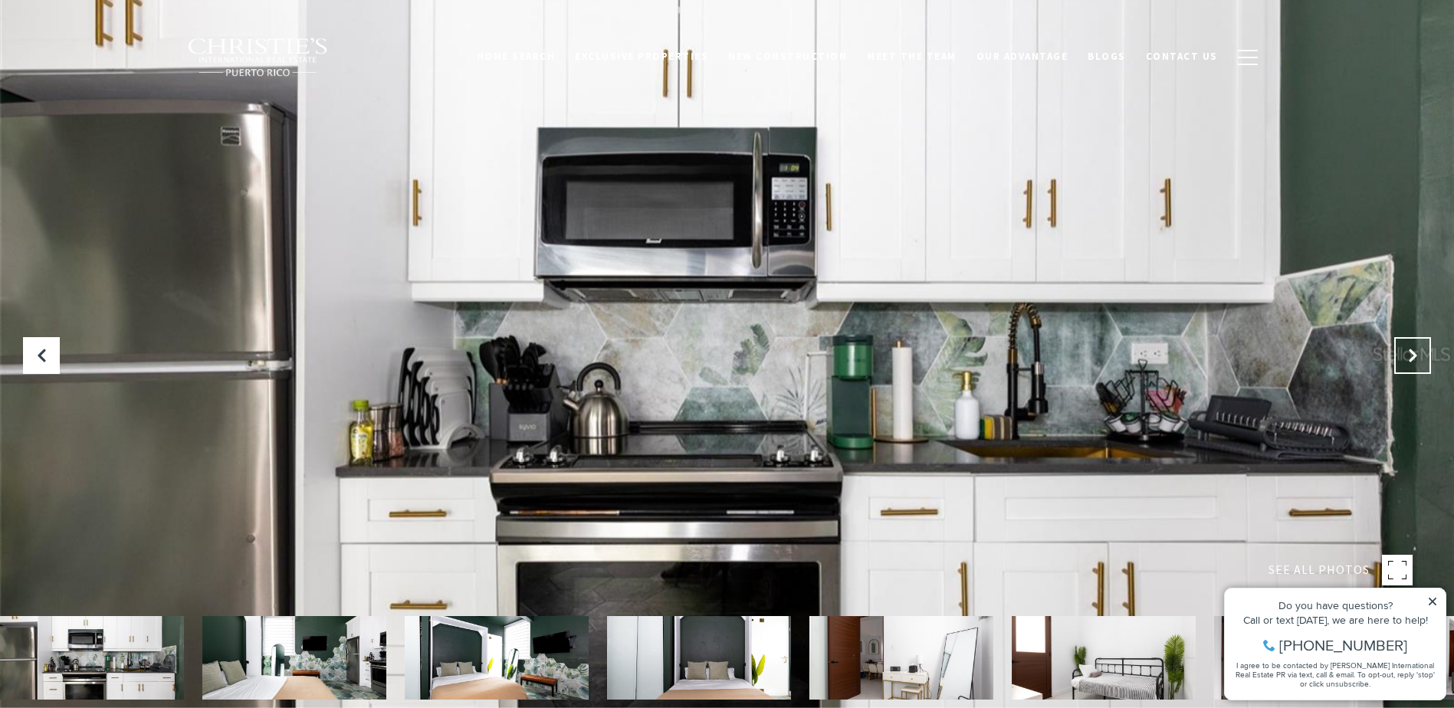
click at [1407, 348] on icon "Next Slide" at bounding box center [1412, 355] width 15 height 15
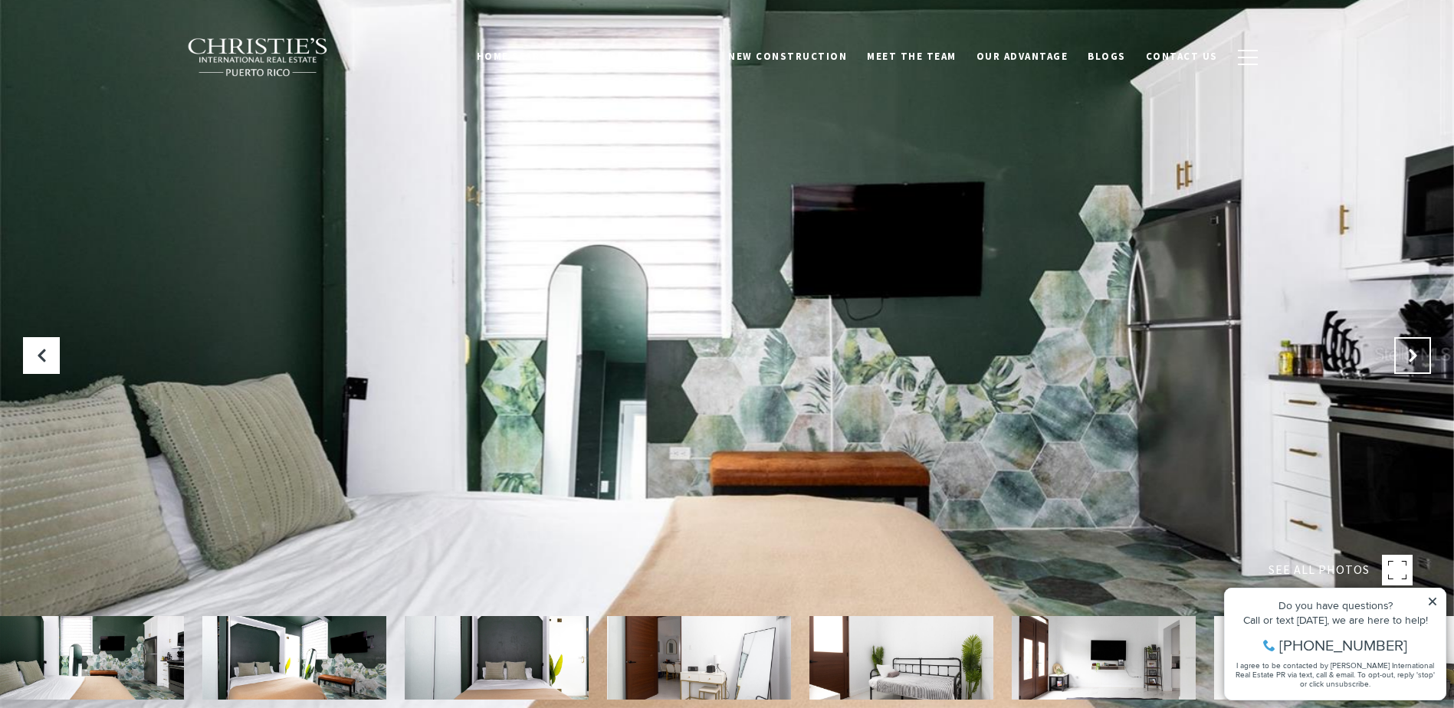
click at [1407, 348] on icon "Next Slide" at bounding box center [1412, 355] width 15 height 15
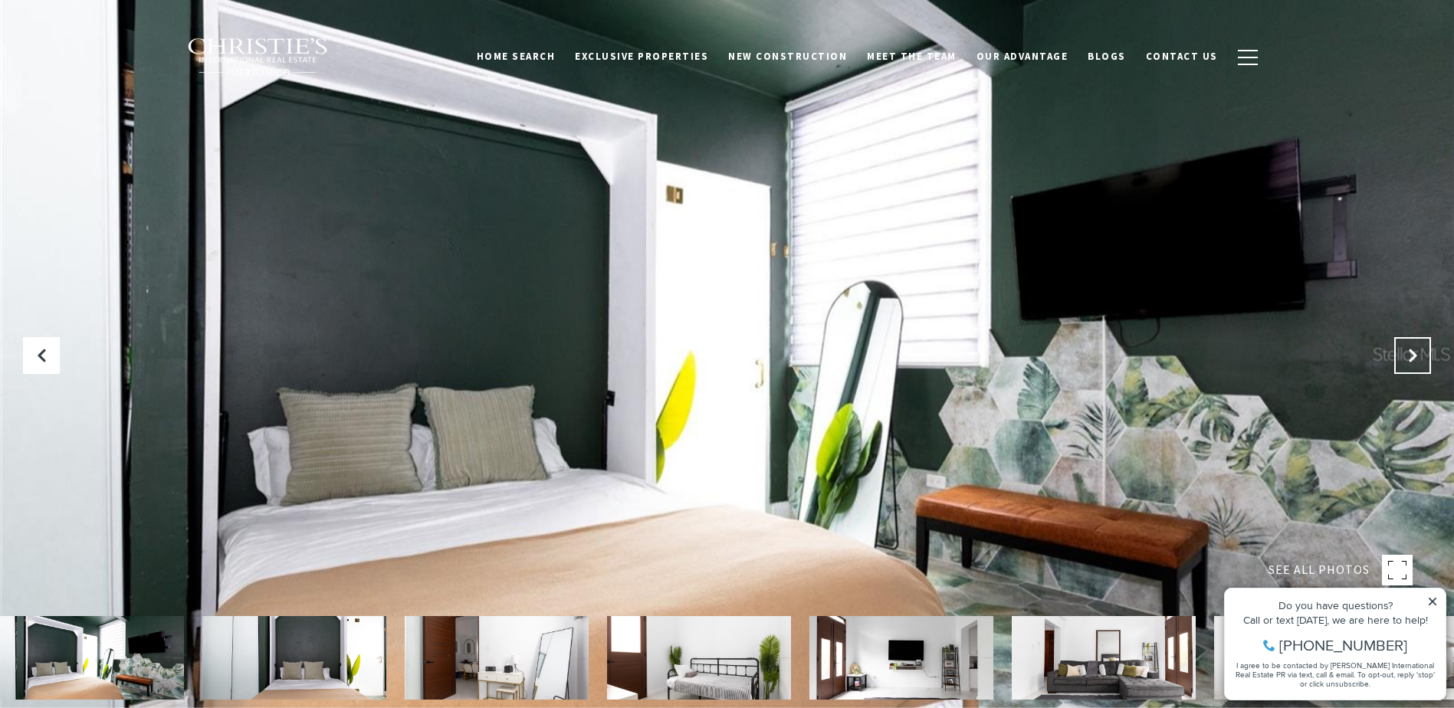
click at [1407, 348] on icon "Next Slide" at bounding box center [1412, 355] width 15 height 15
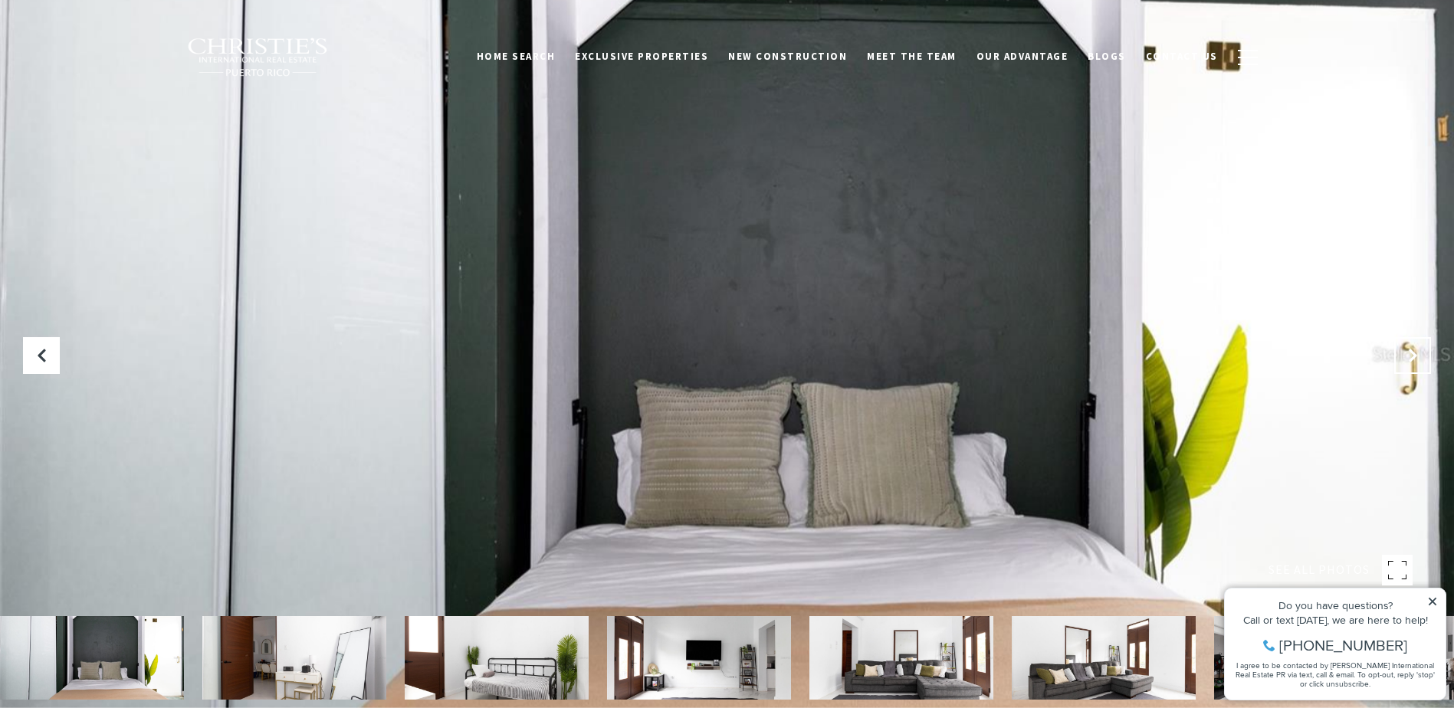
click at [1407, 348] on icon "Next Slide" at bounding box center [1412, 355] width 15 height 15
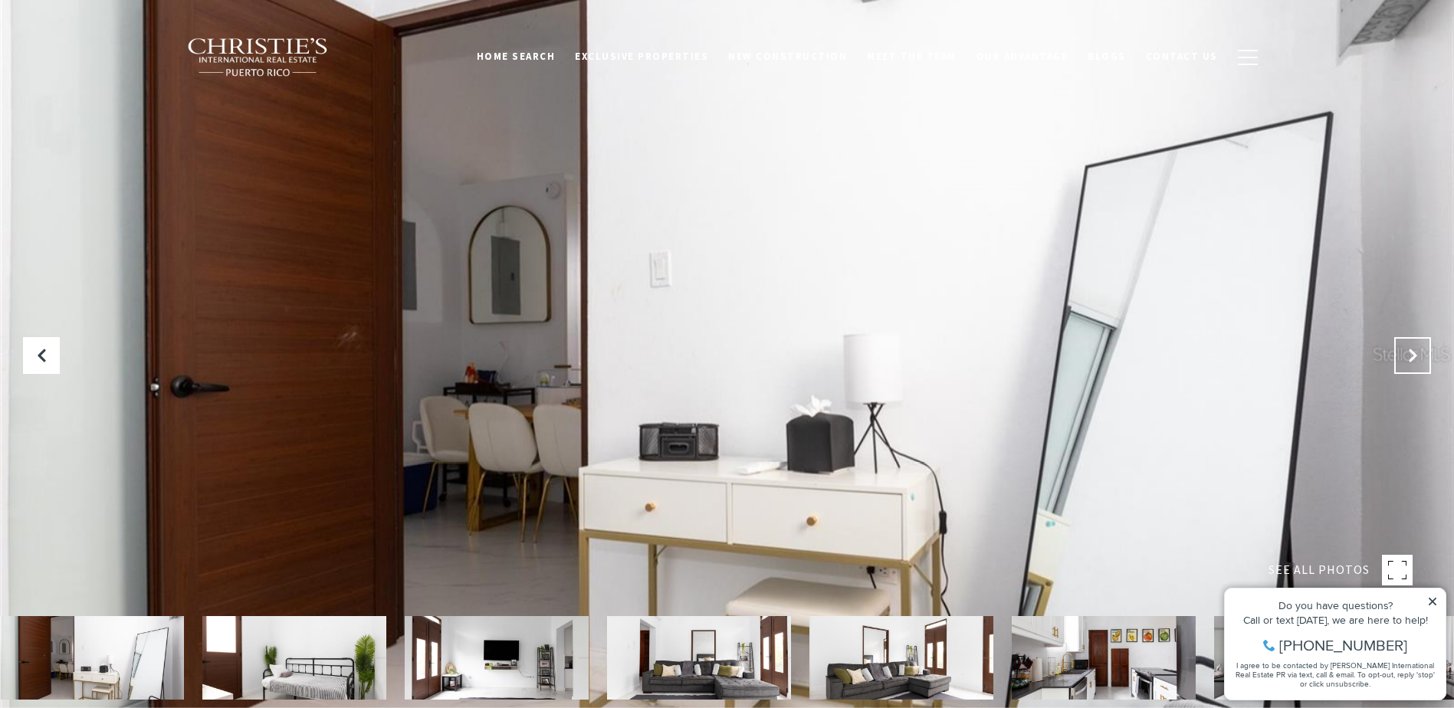
click at [1407, 348] on icon "Next Slide" at bounding box center [1412, 355] width 15 height 15
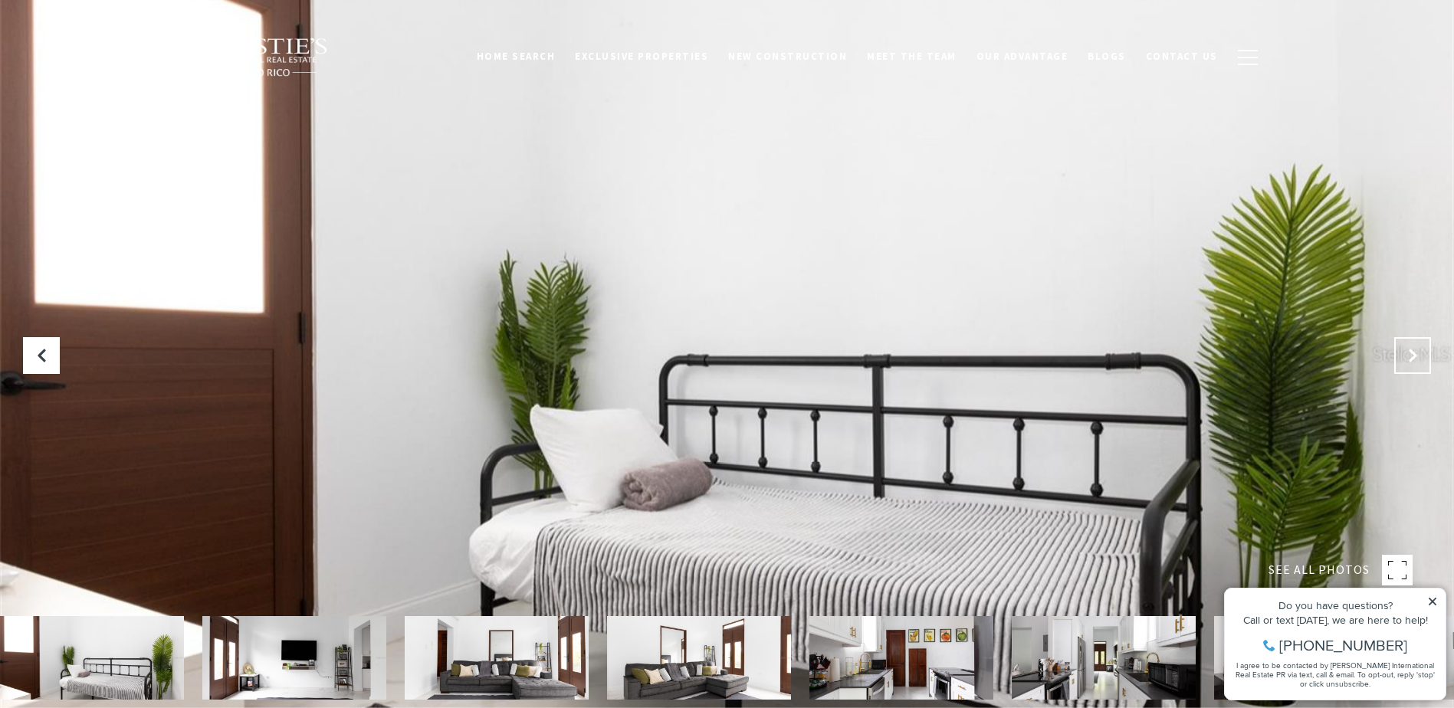
click at [1407, 348] on icon "Next Slide" at bounding box center [1412, 355] width 15 height 15
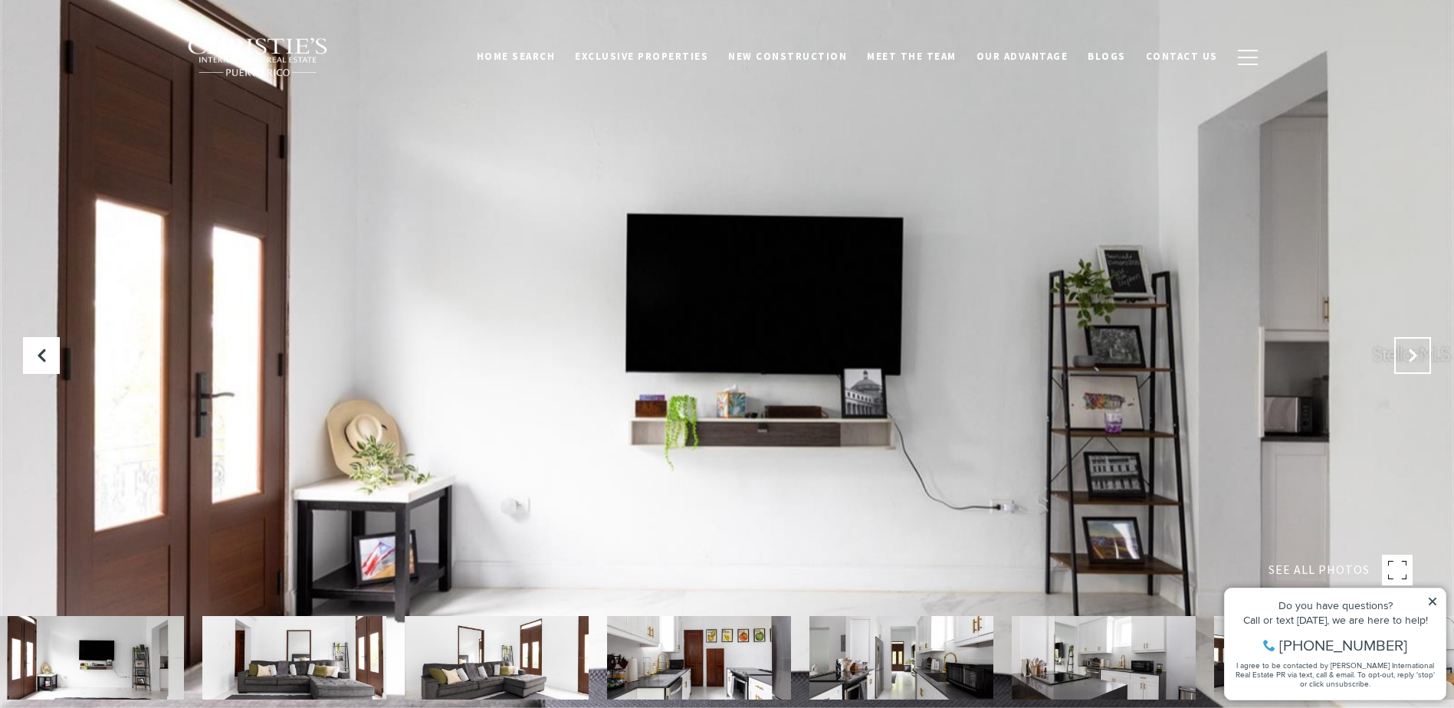
click at [1407, 348] on icon "Next Slide" at bounding box center [1412, 355] width 15 height 15
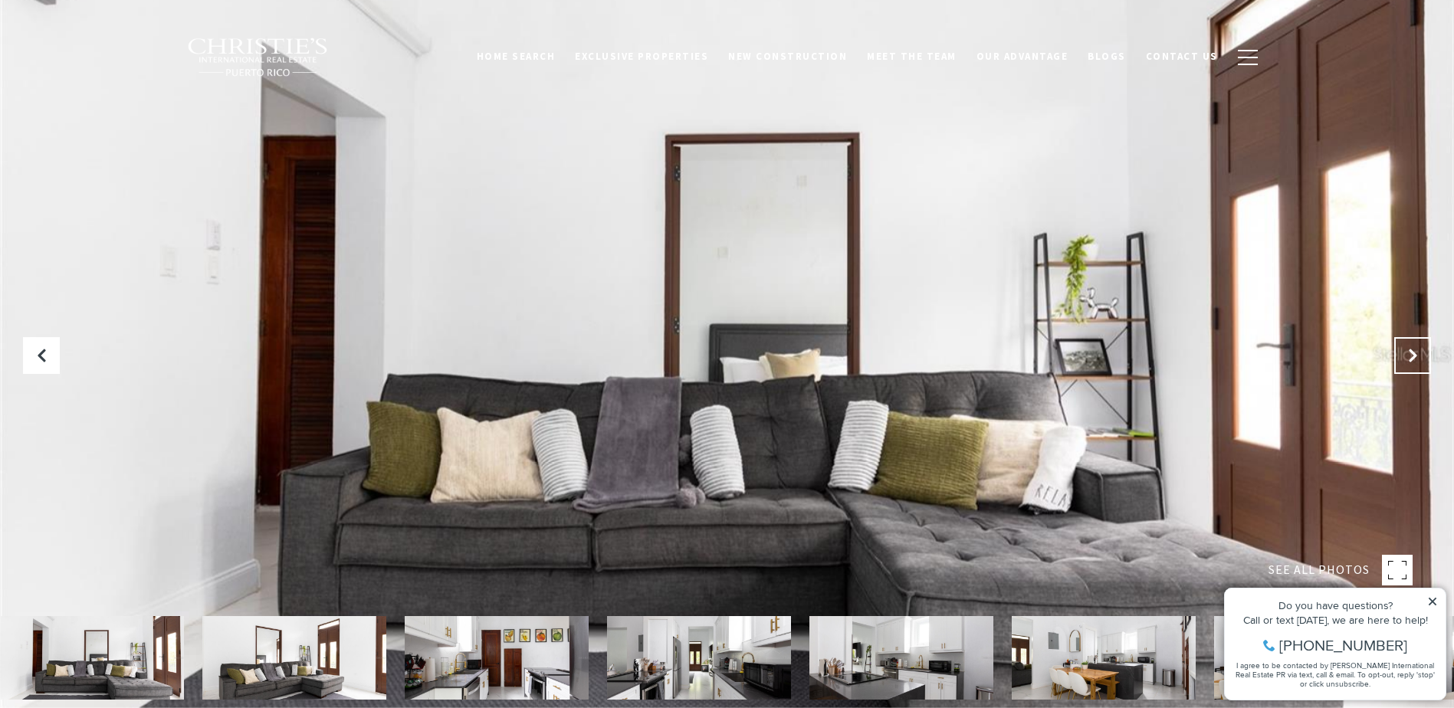
click at [1407, 348] on icon "Next Slide" at bounding box center [1412, 355] width 15 height 15
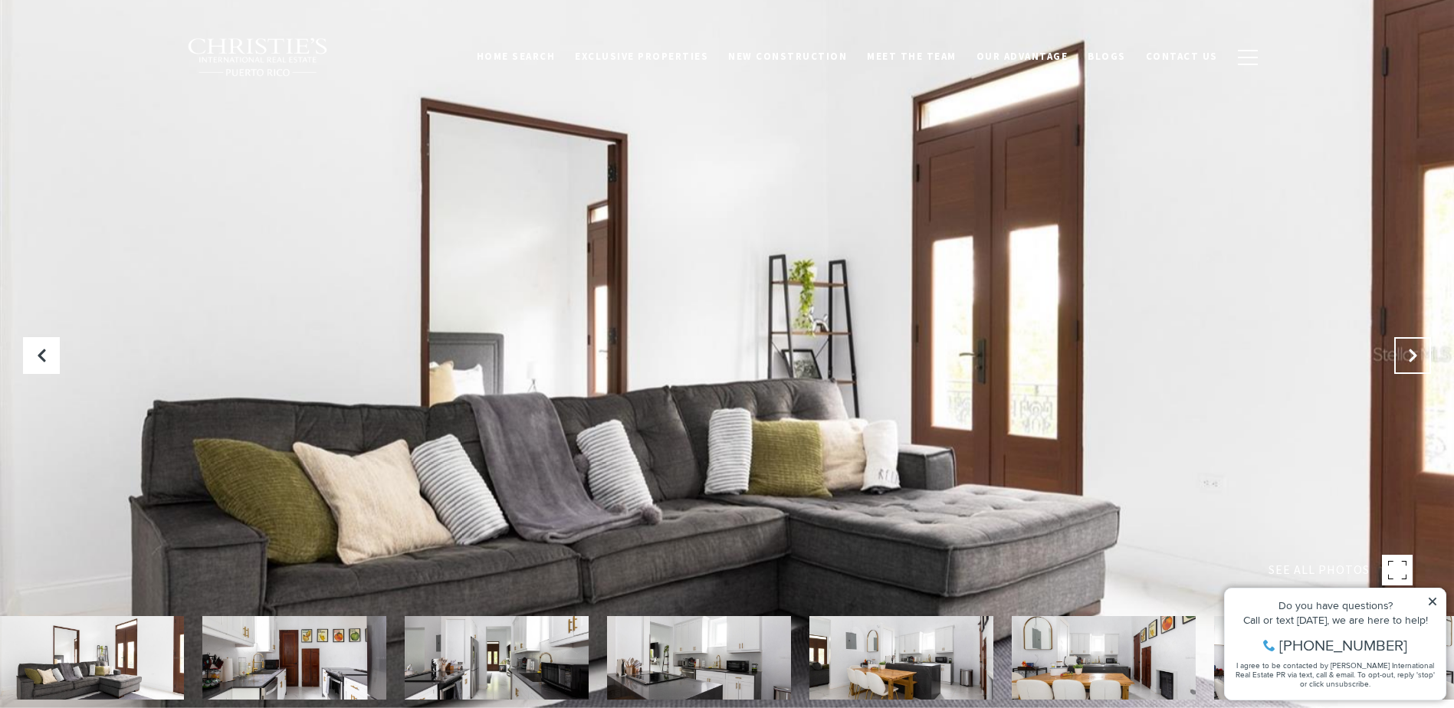
click at [1407, 348] on icon "Next Slide" at bounding box center [1412, 355] width 15 height 15
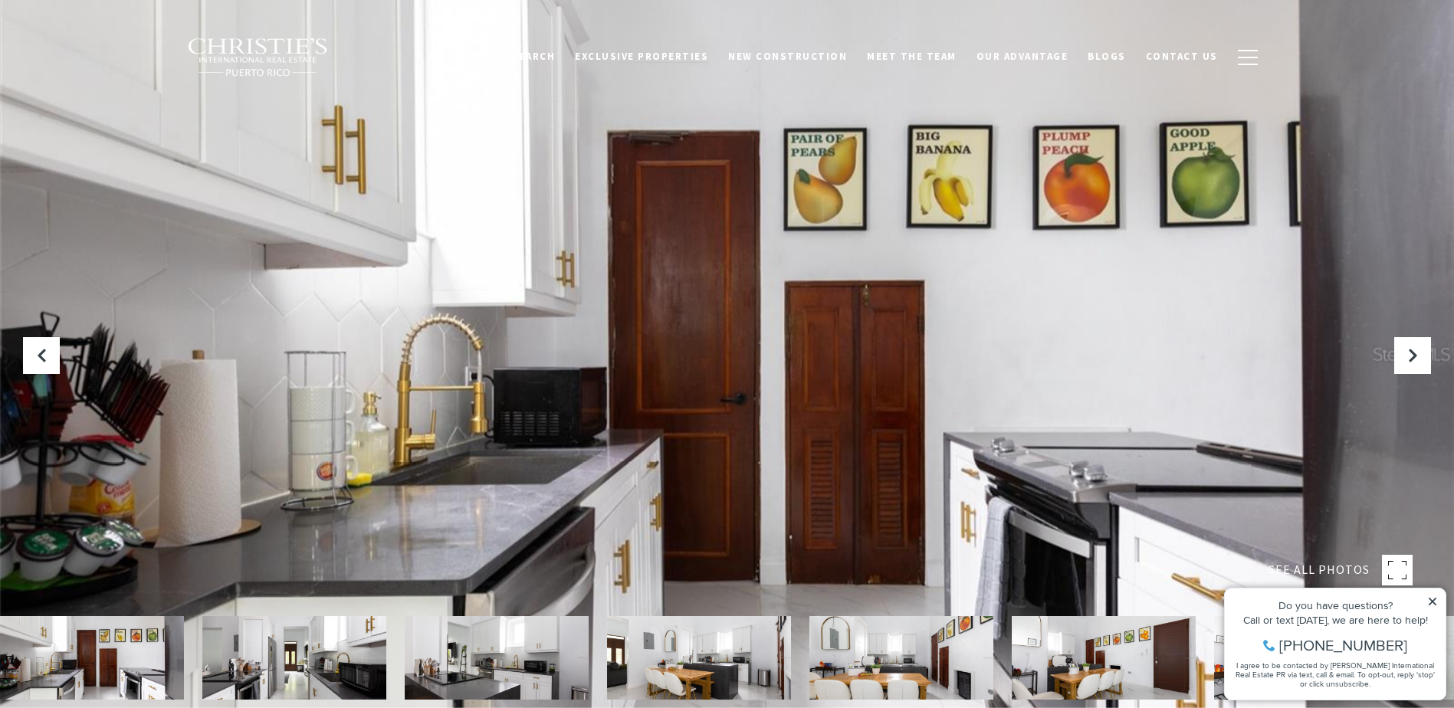
click at [708, 54] on span "Exclusive Properties" at bounding box center [641, 56] width 133 height 13
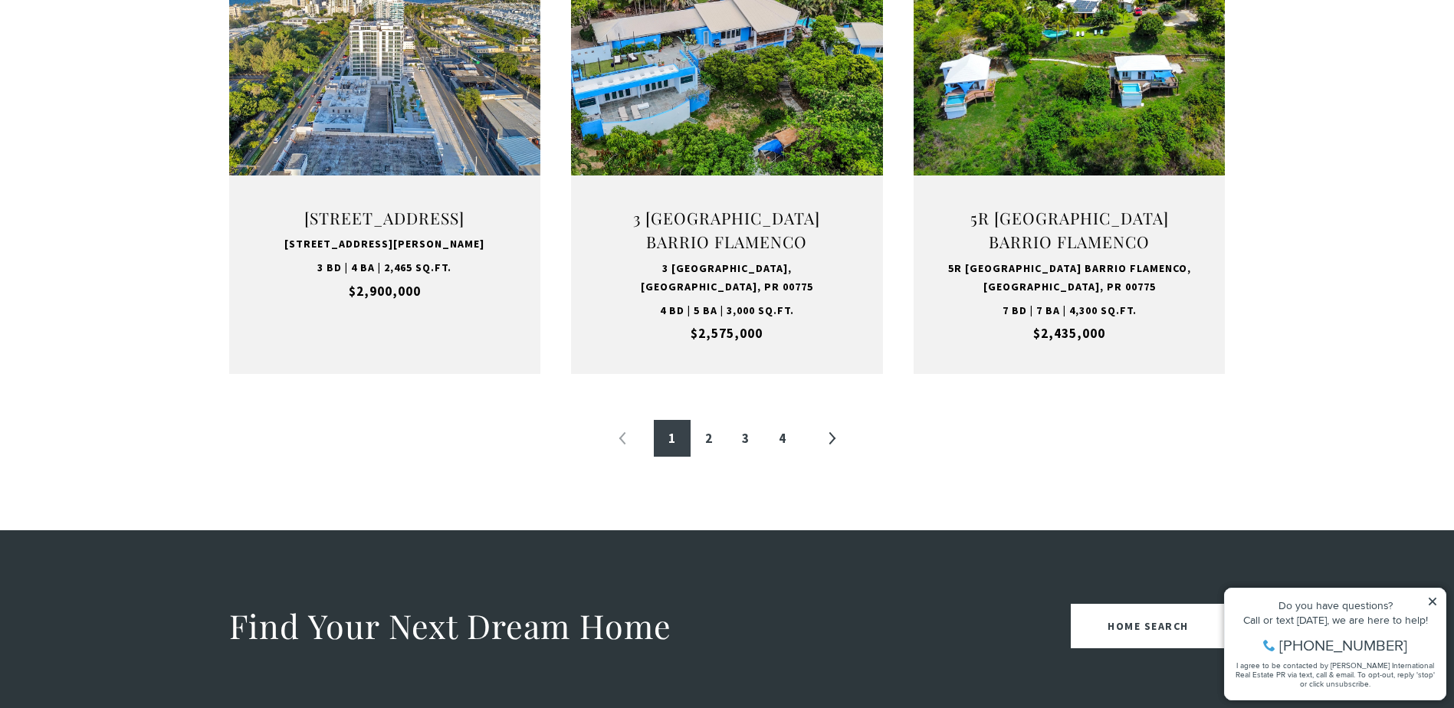
scroll to position [1687, 0]
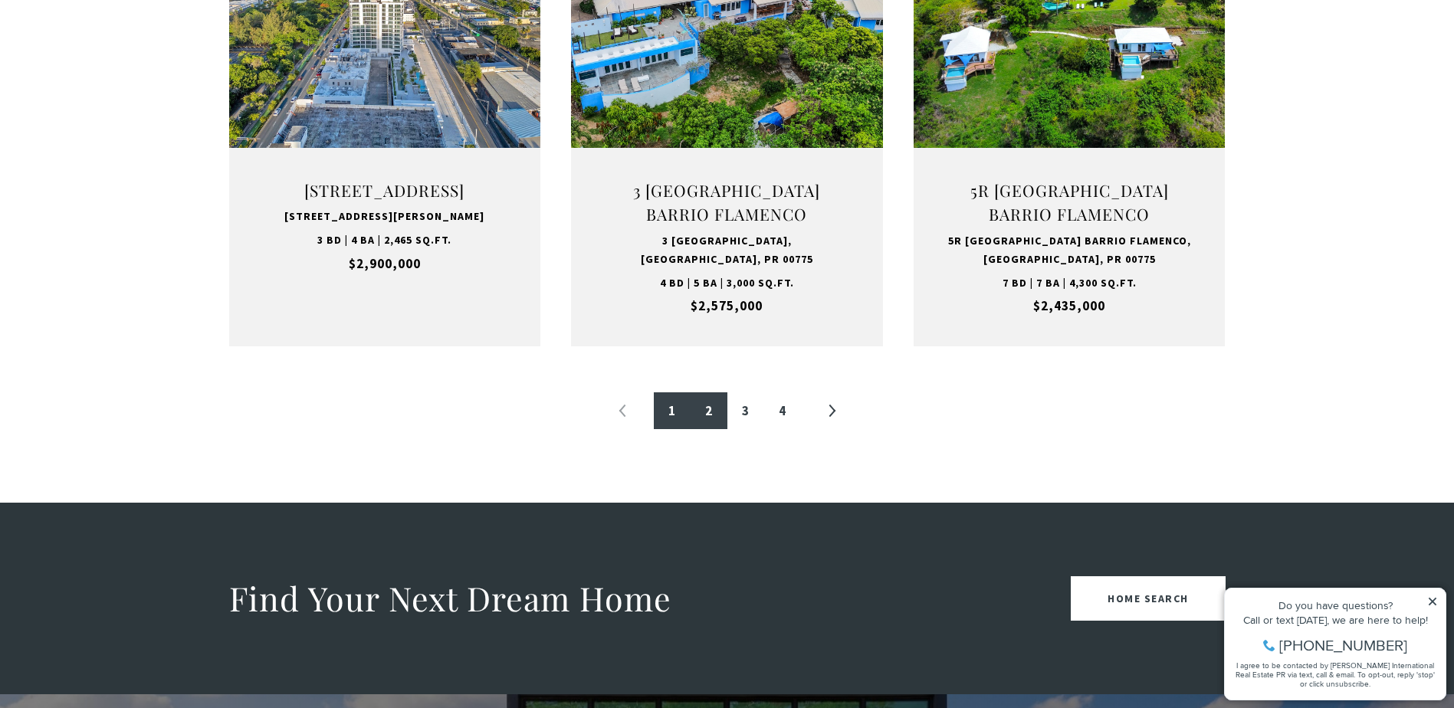
click at [705, 414] on link "2" at bounding box center [709, 411] width 37 height 37
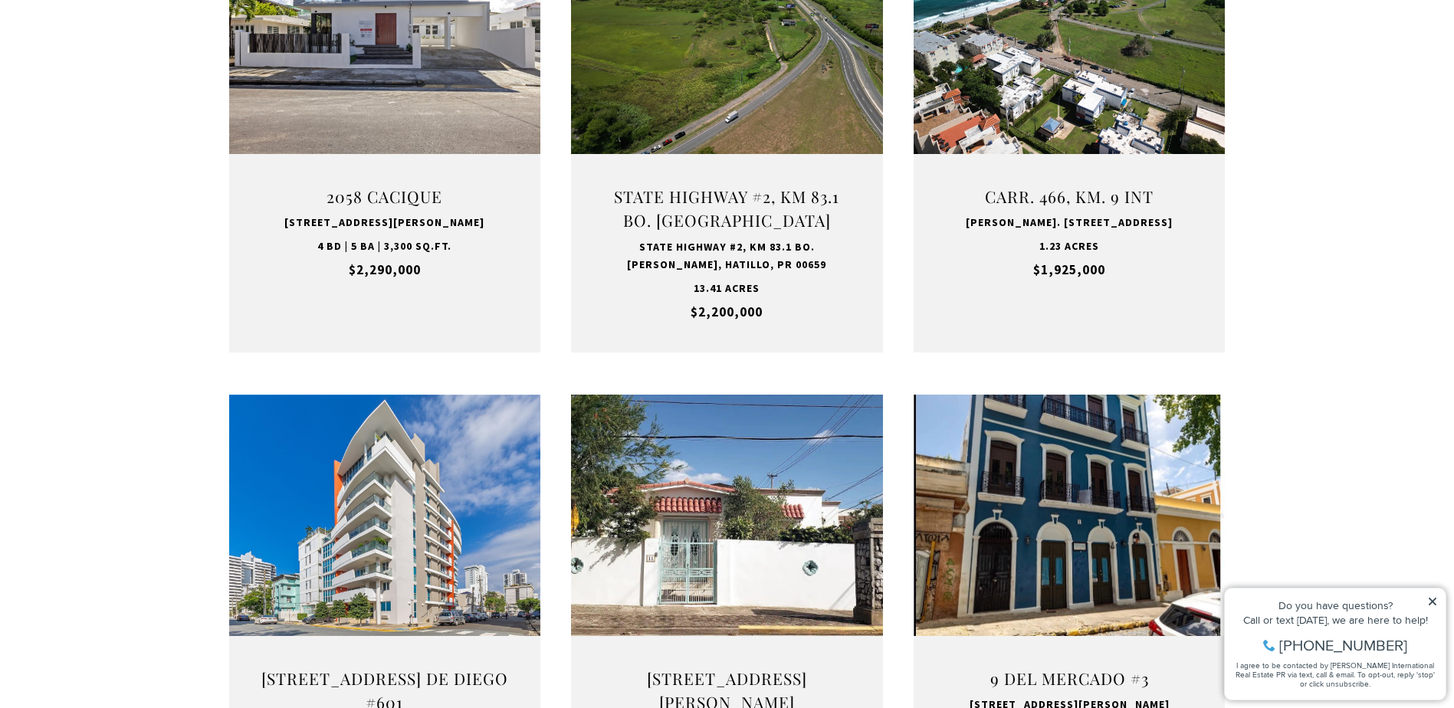
scroll to position [920, 0]
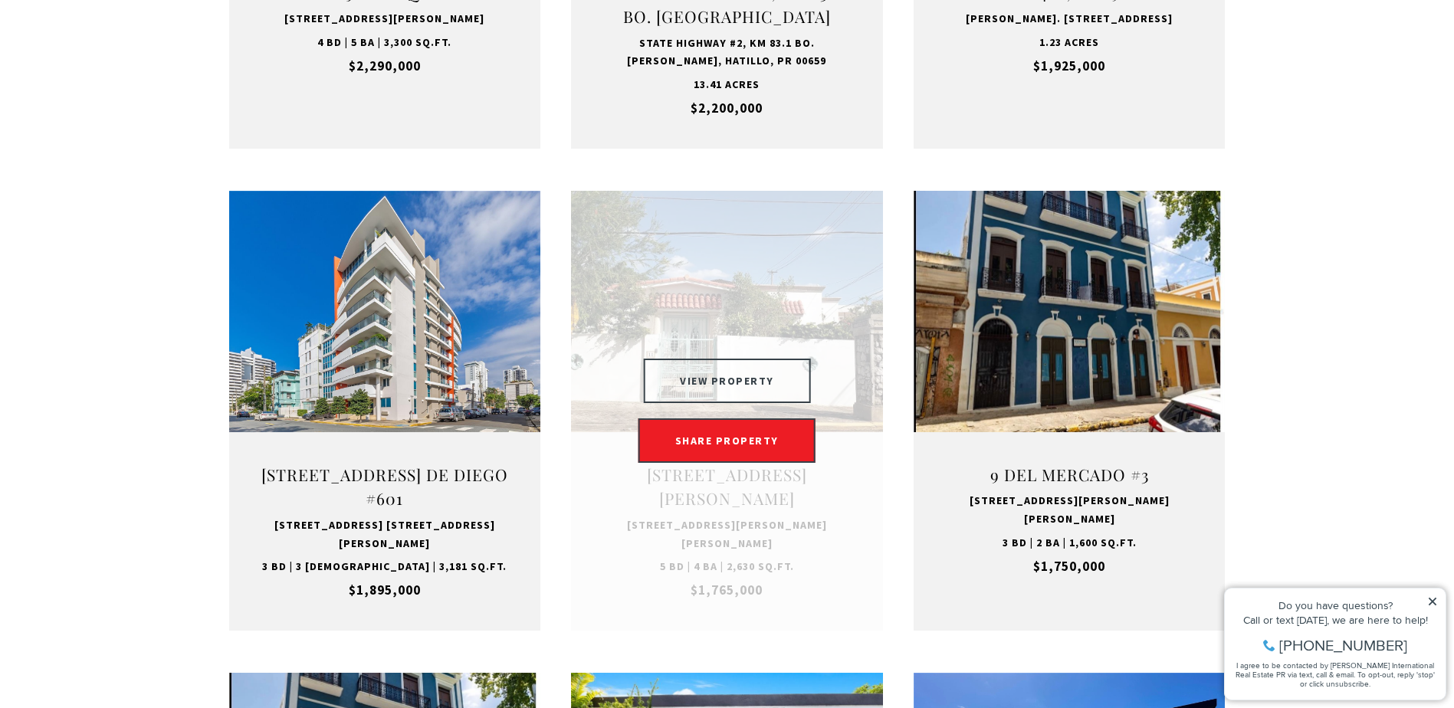
click at [739, 362] on button "VIEW PROPERTY" at bounding box center [727, 381] width 168 height 44
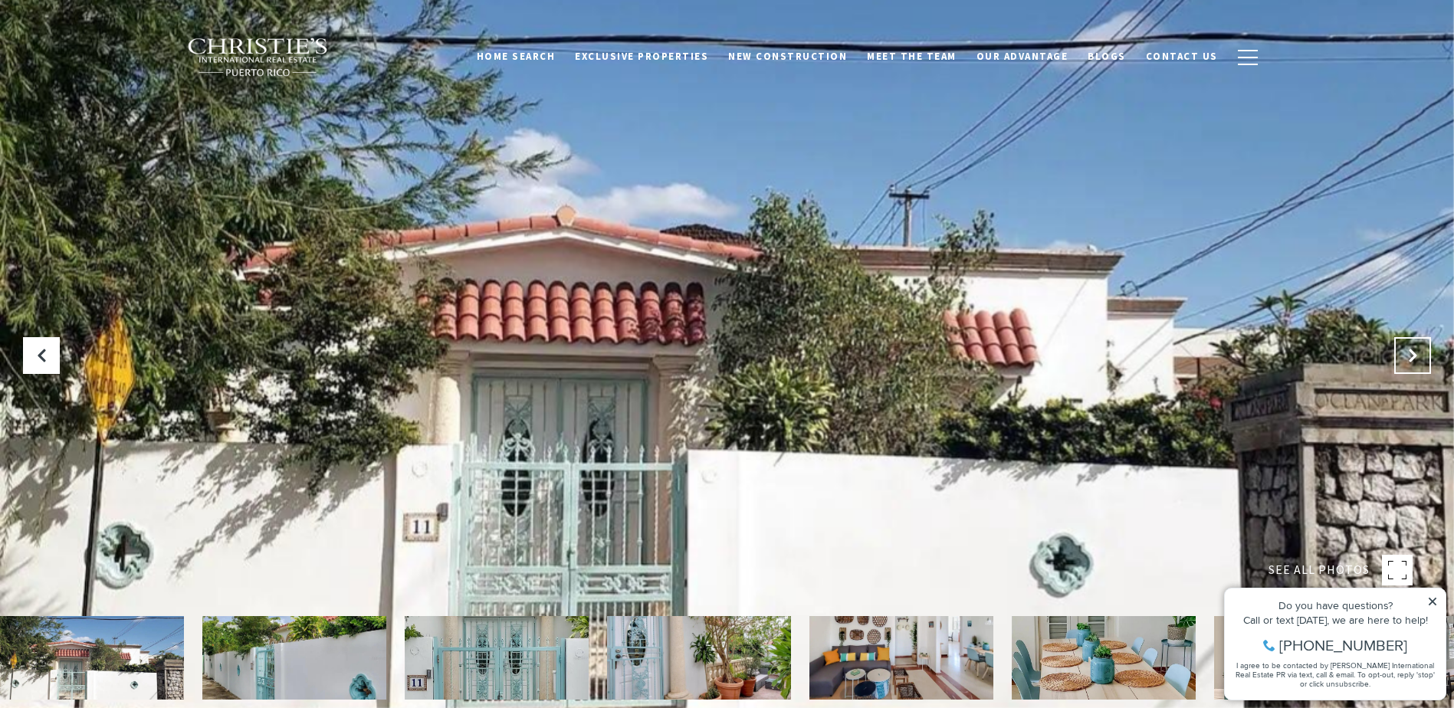
click at [1413, 355] on icon at bounding box center [1412, 355] width 15 height 15
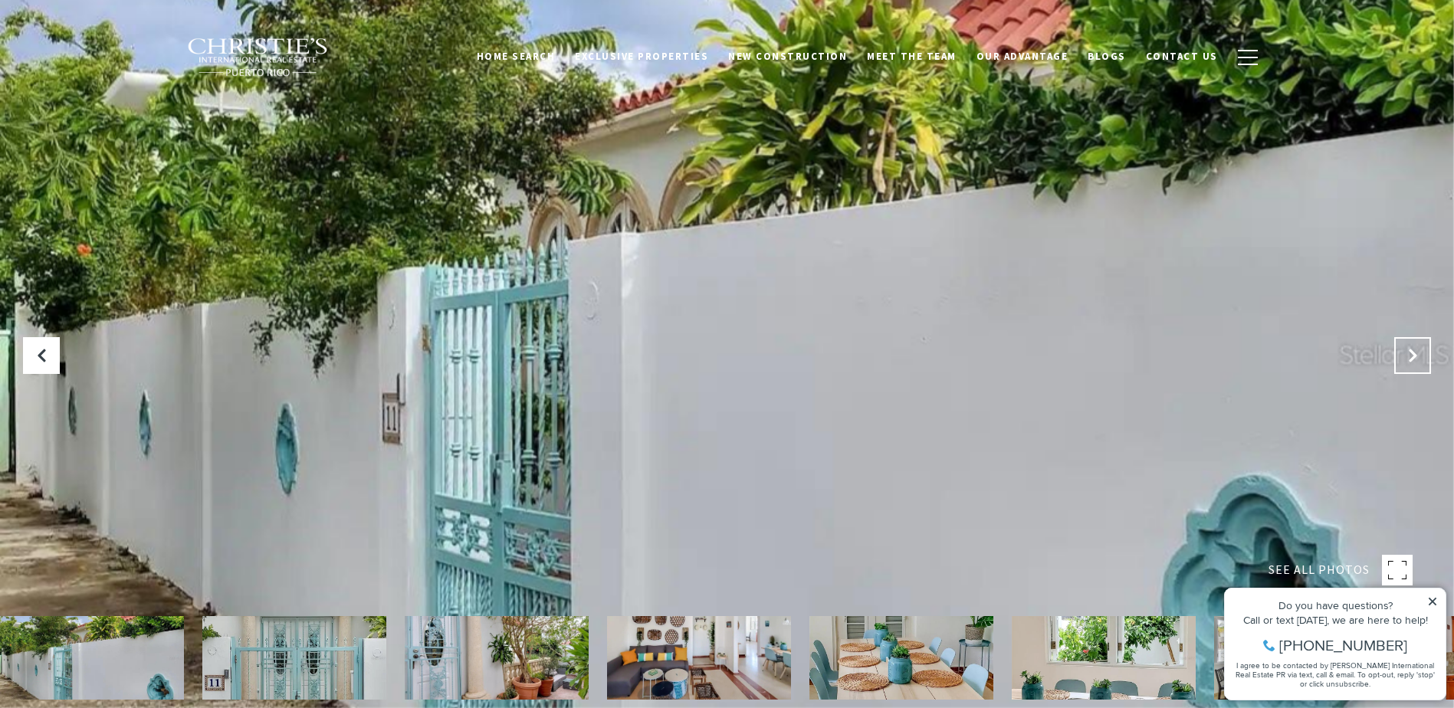
click at [1413, 355] on icon "Next Slide" at bounding box center [1412, 355] width 15 height 15
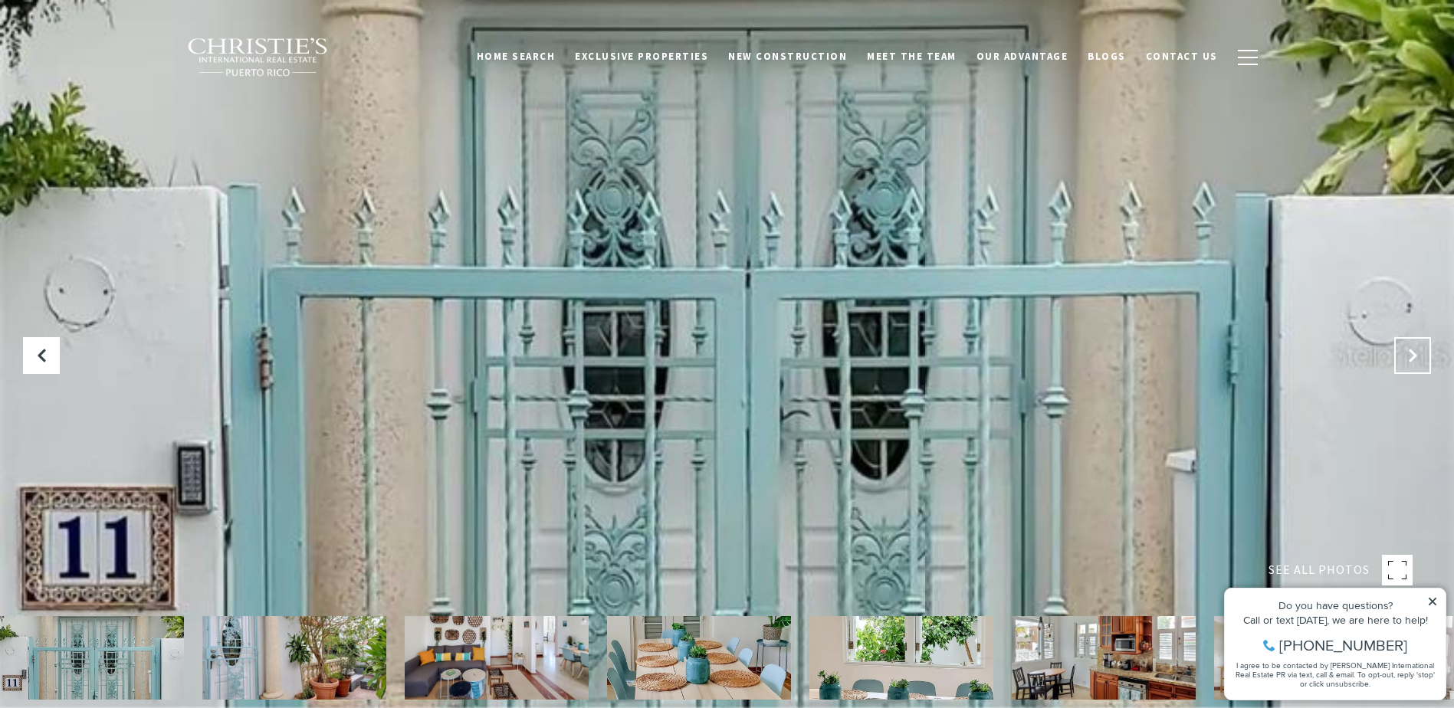
click at [1413, 355] on icon "Next Slide" at bounding box center [1412, 355] width 15 height 15
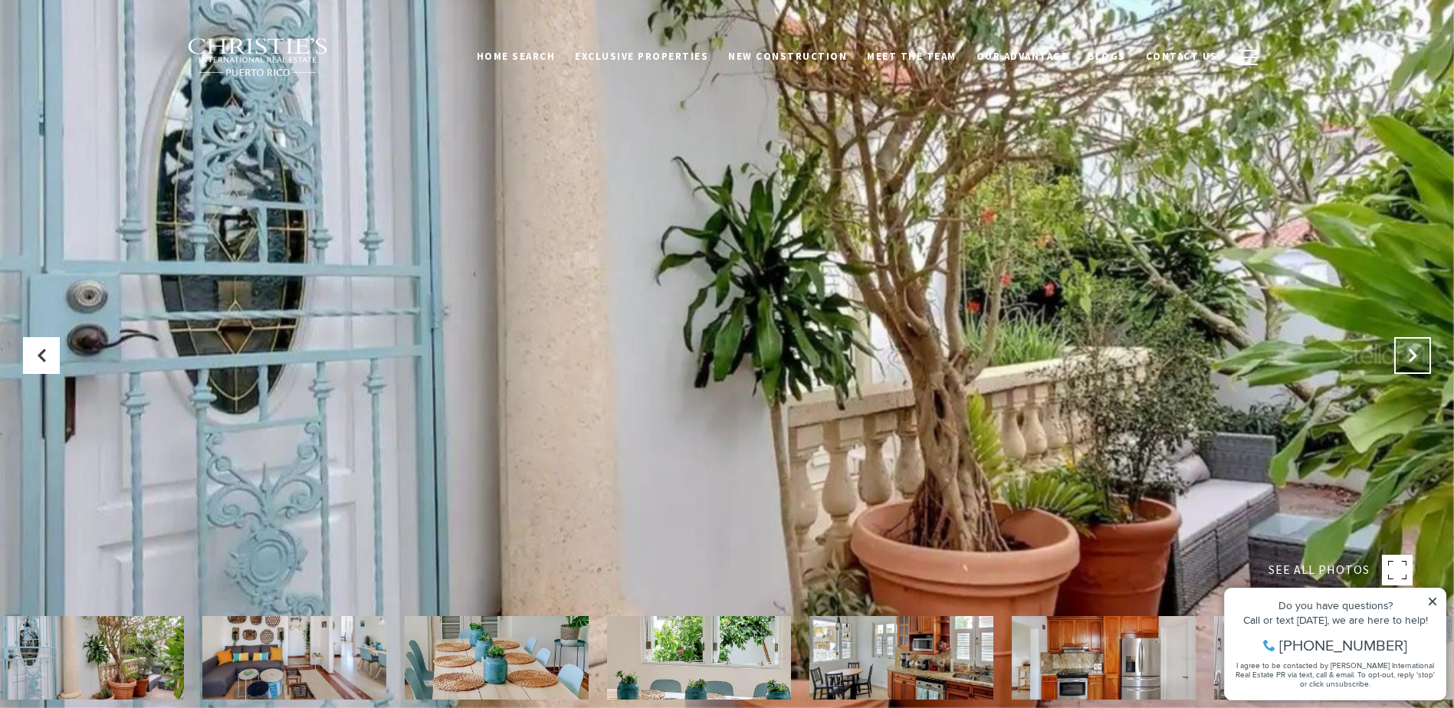
click at [1413, 355] on icon "Next Slide" at bounding box center [1412, 355] width 15 height 15
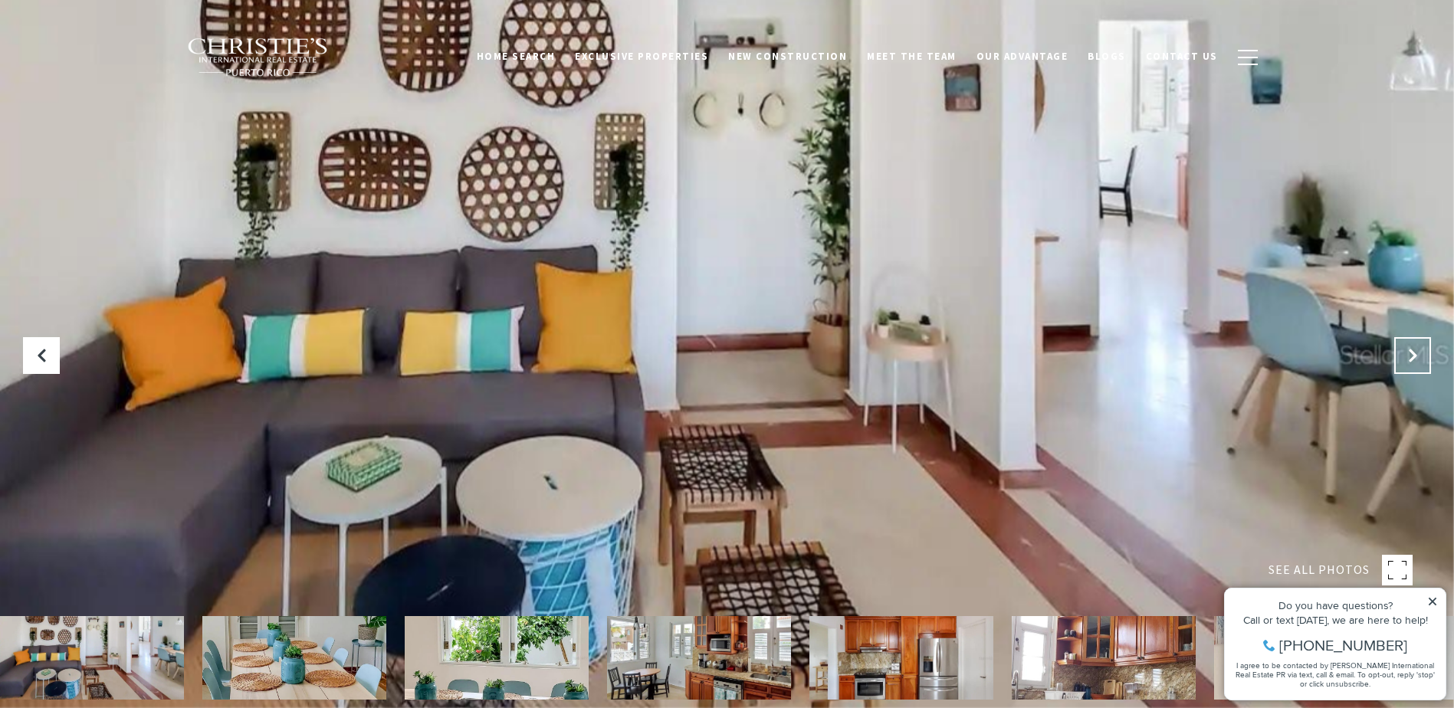
click at [1413, 355] on icon "Next Slide" at bounding box center [1412, 355] width 15 height 15
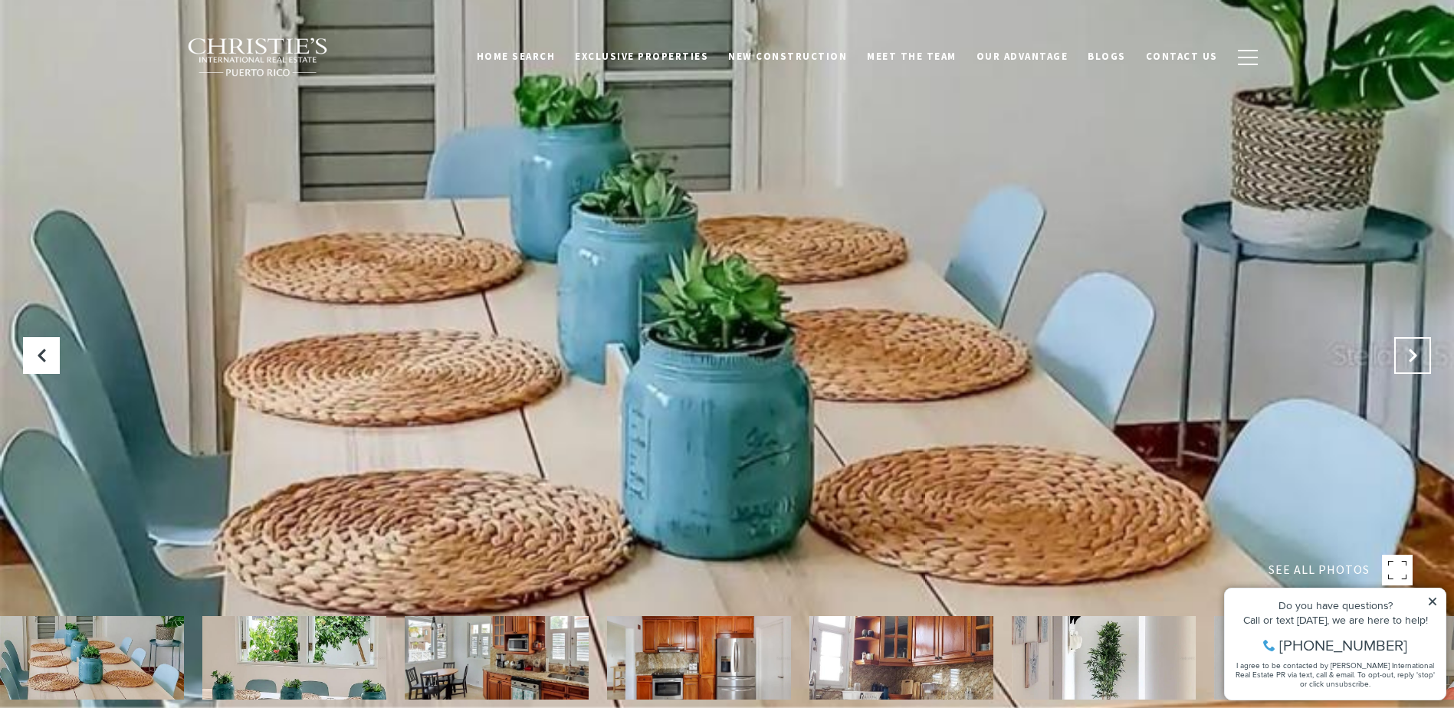
click at [1413, 355] on icon "Next Slide" at bounding box center [1412, 355] width 15 height 15
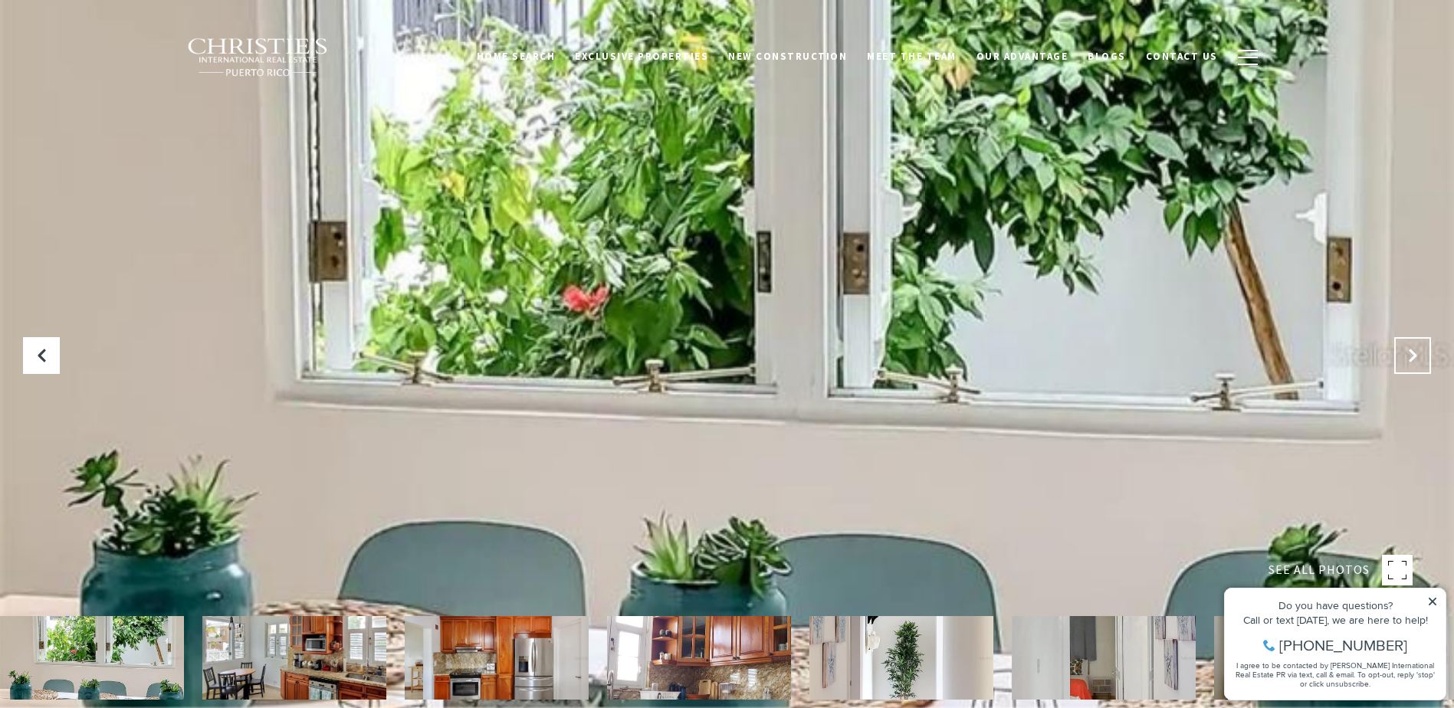
click at [1413, 355] on icon "Next Slide" at bounding box center [1412, 355] width 15 height 15
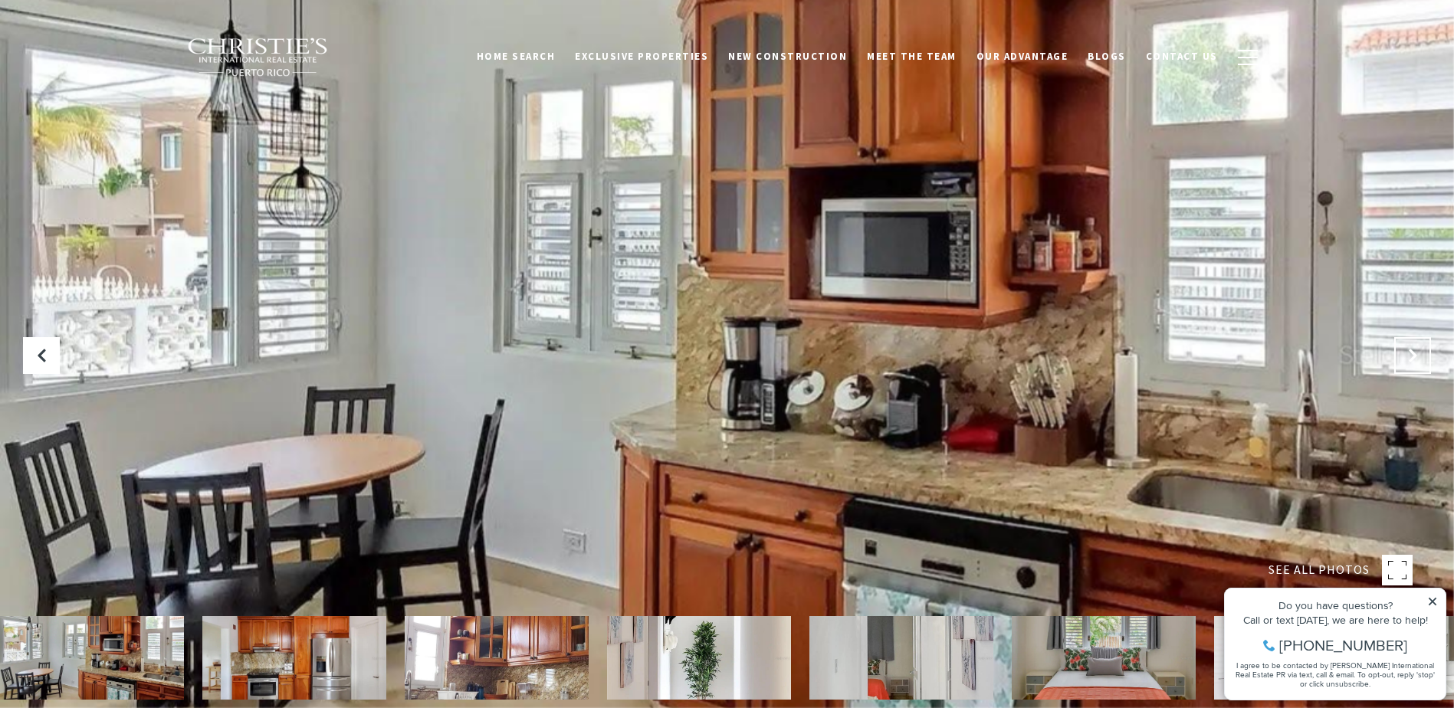
click at [1413, 355] on icon "Next Slide" at bounding box center [1412, 355] width 15 height 15
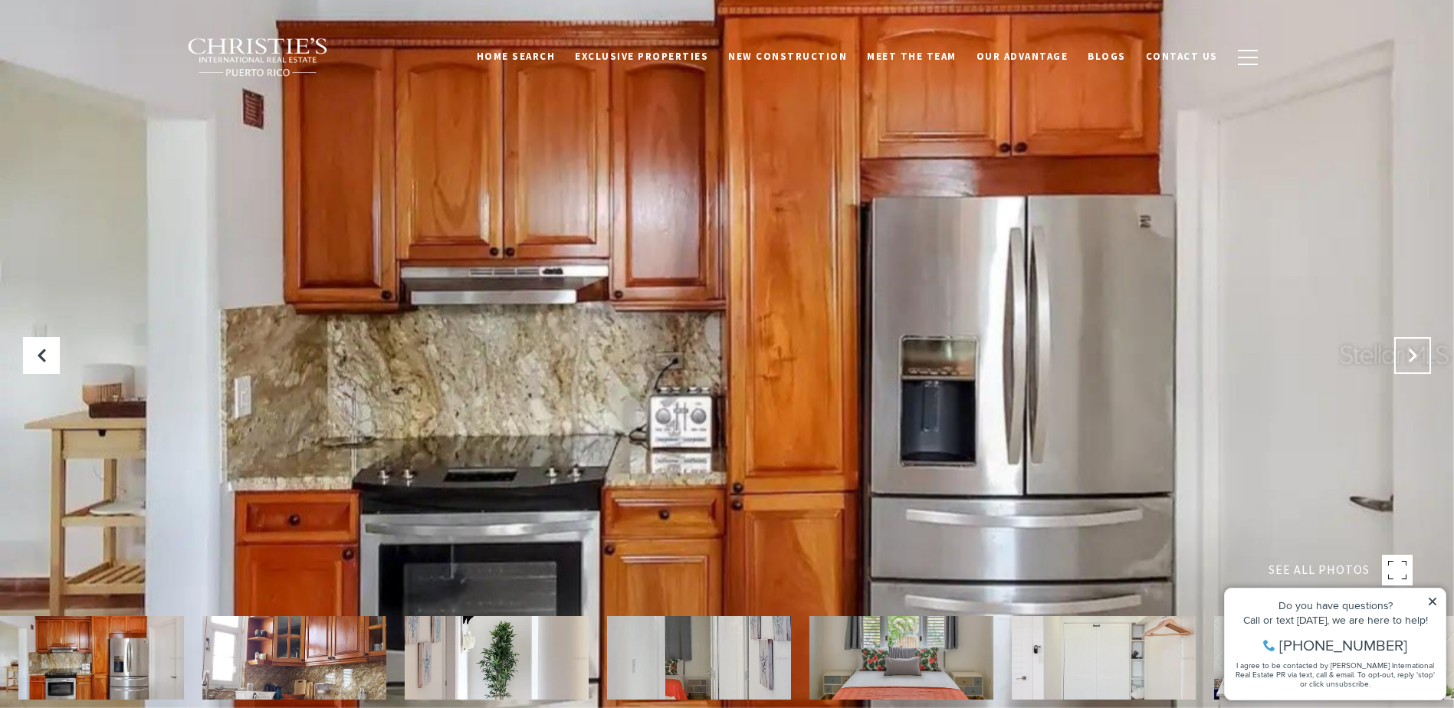
click at [1413, 355] on icon "Next Slide" at bounding box center [1412, 355] width 15 height 15
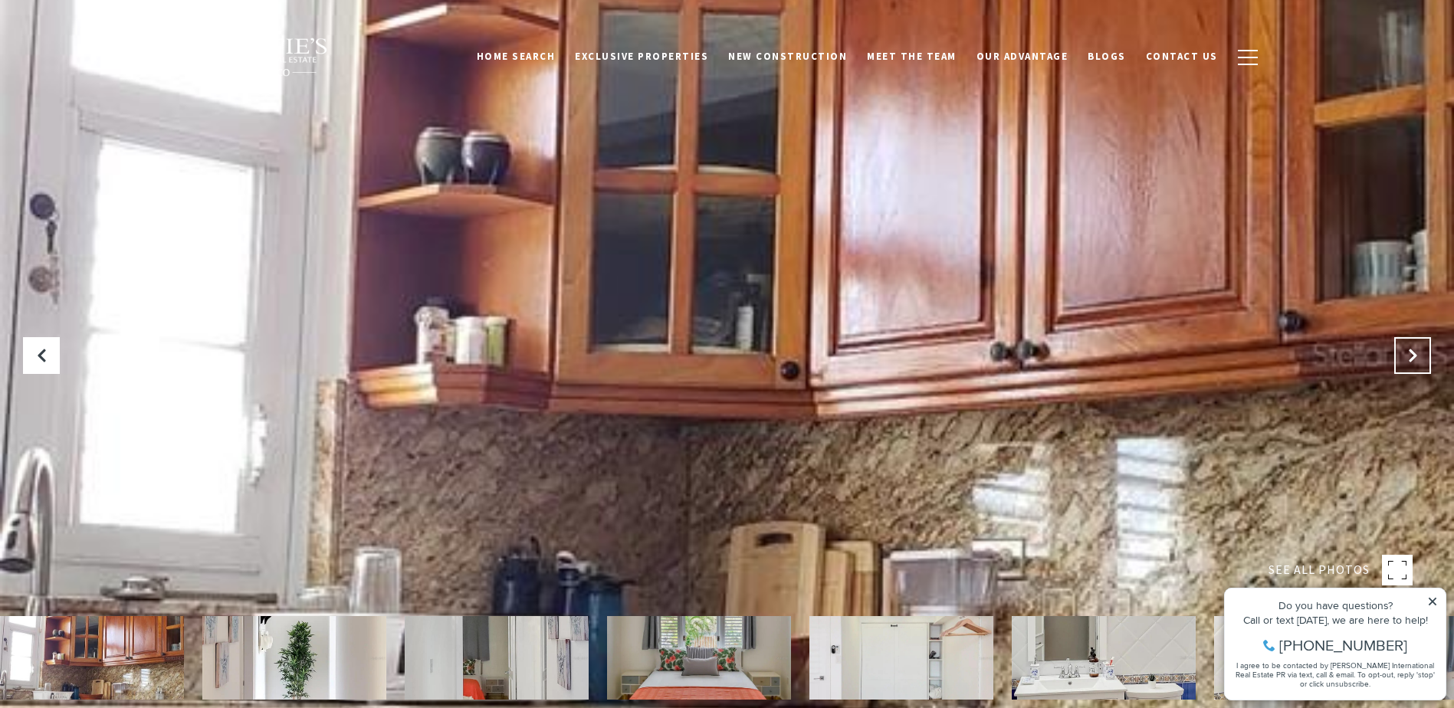
click at [1413, 355] on icon "Next Slide" at bounding box center [1412, 355] width 15 height 15
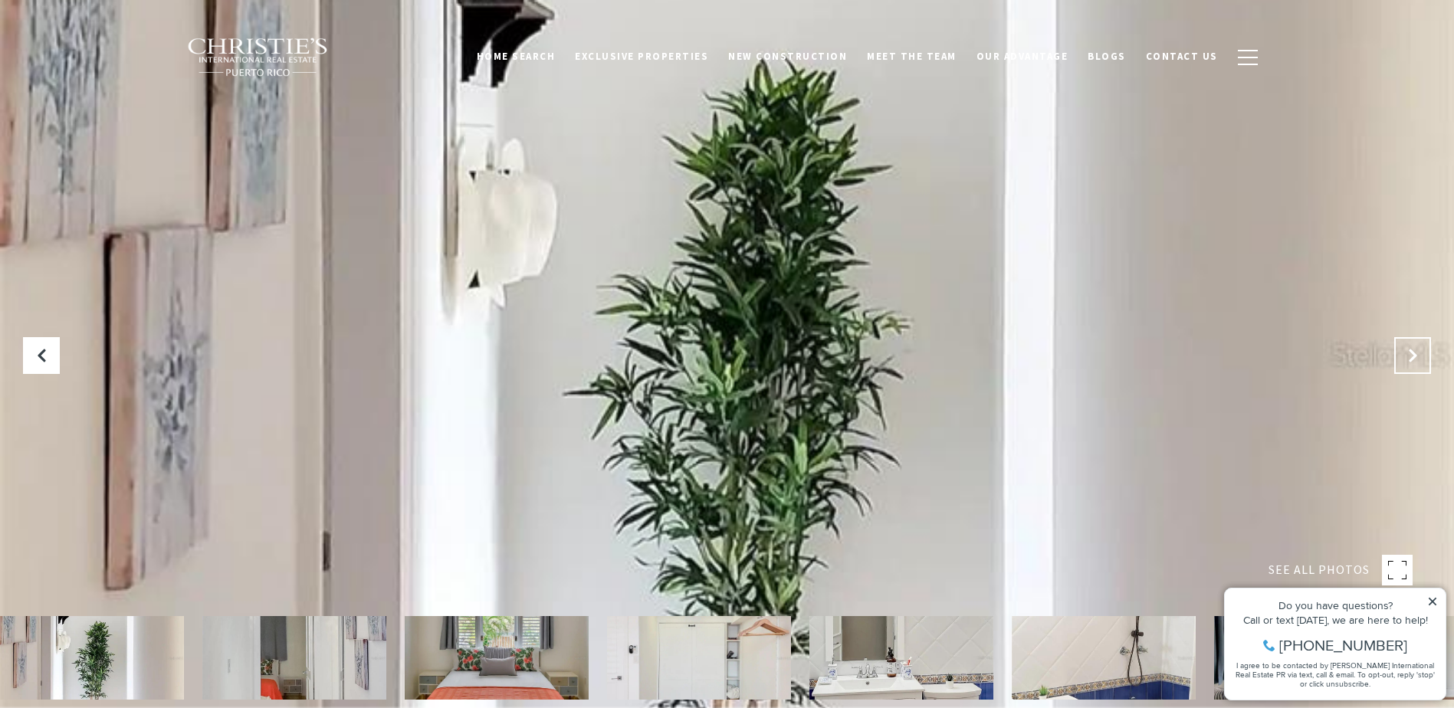
click at [1413, 355] on icon "Next Slide" at bounding box center [1412, 355] width 15 height 15
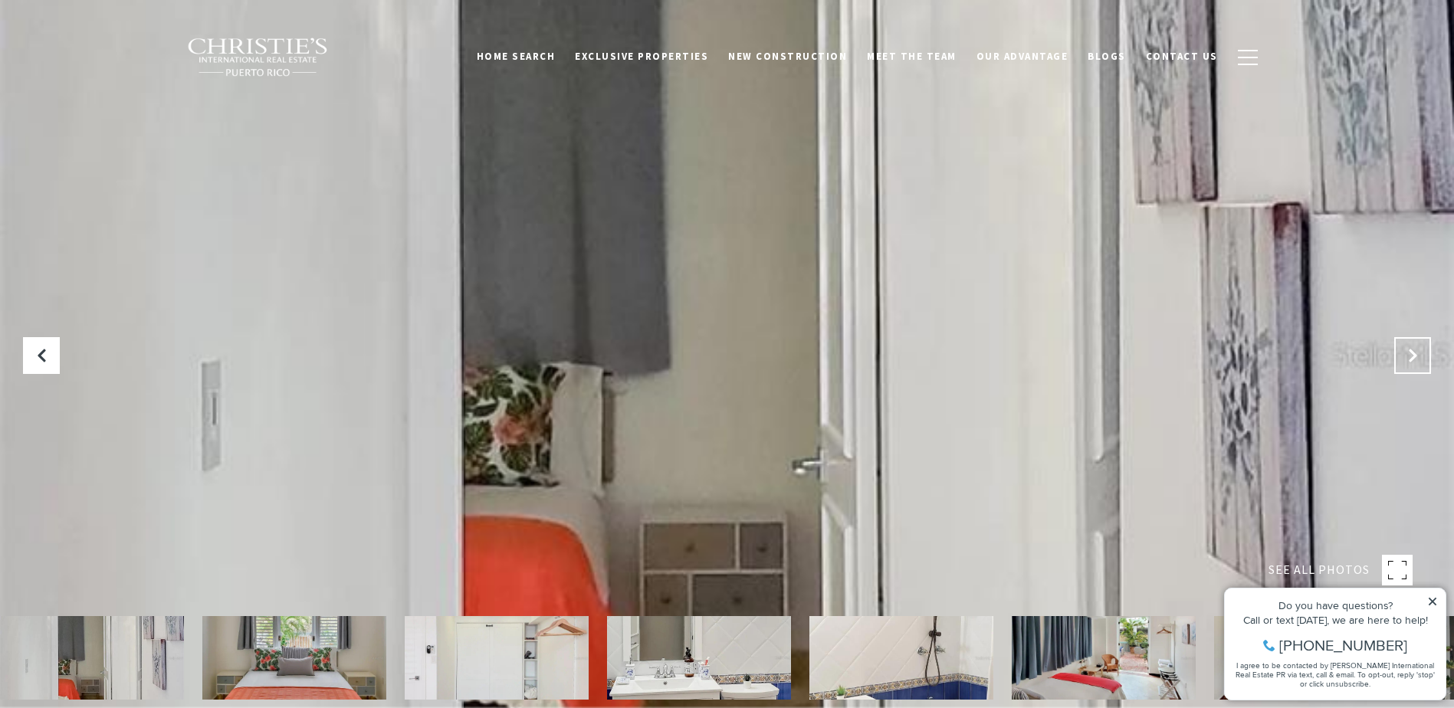
click at [1413, 355] on icon "Next Slide" at bounding box center [1412, 355] width 15 height 15
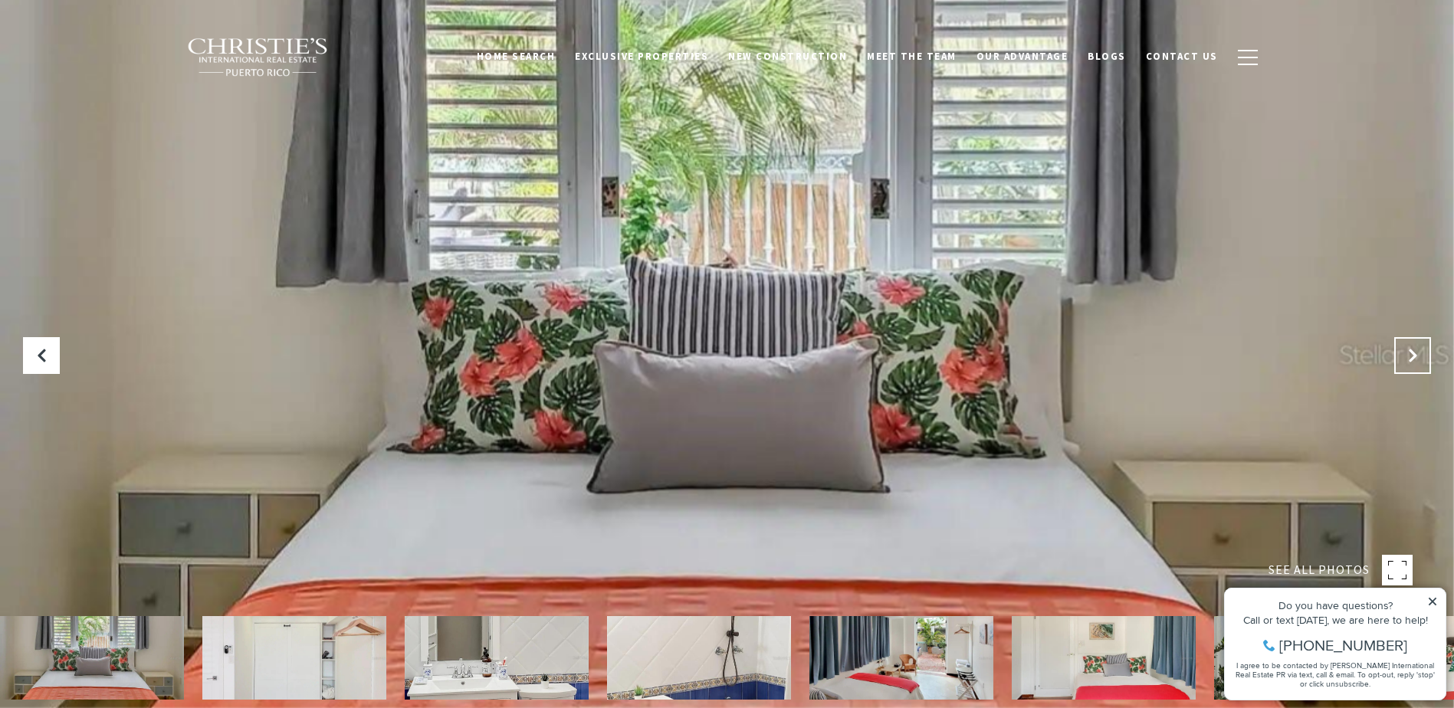
click at [1413, 355] on icon "Next Slide" at bounding box center [1412, 355] width 15 height 15
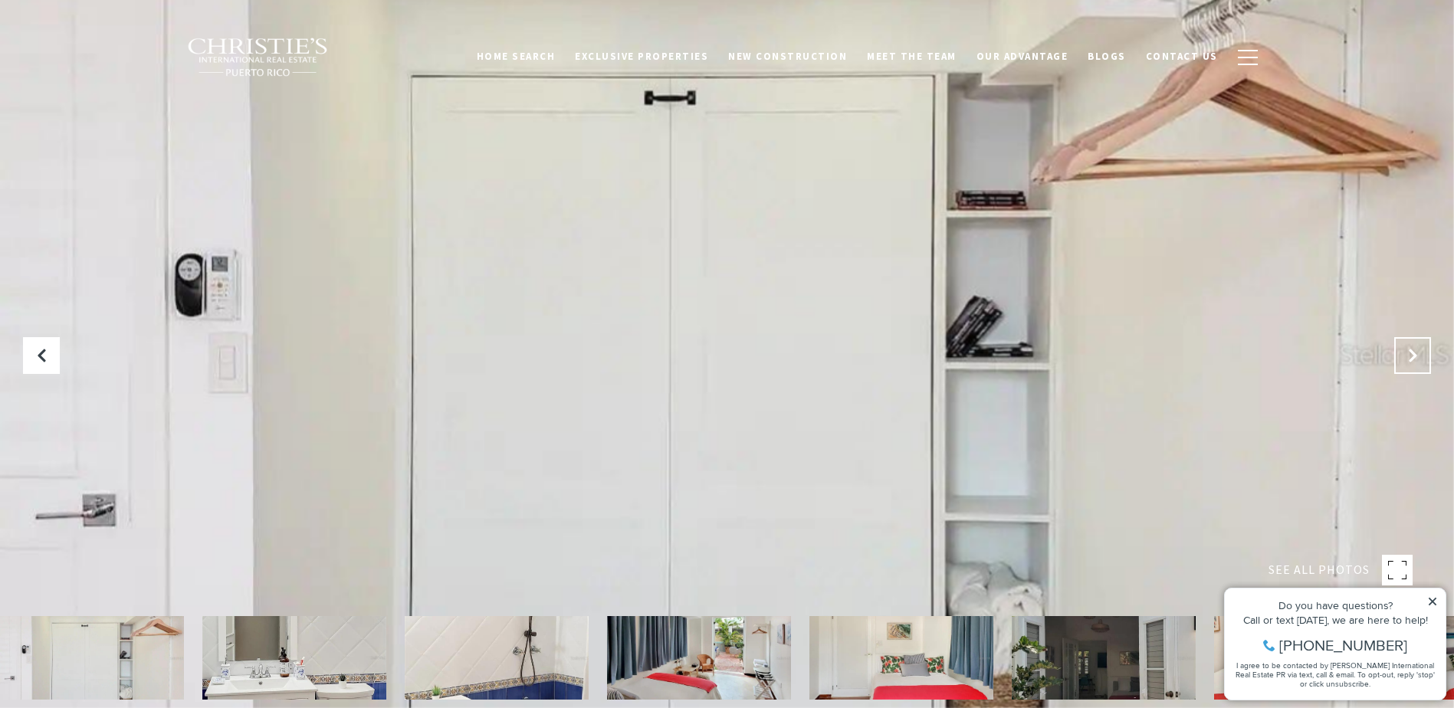
click at [1413, 355] on icon "Next Slide" at bounding box center [1412, 355] width 15 height 15
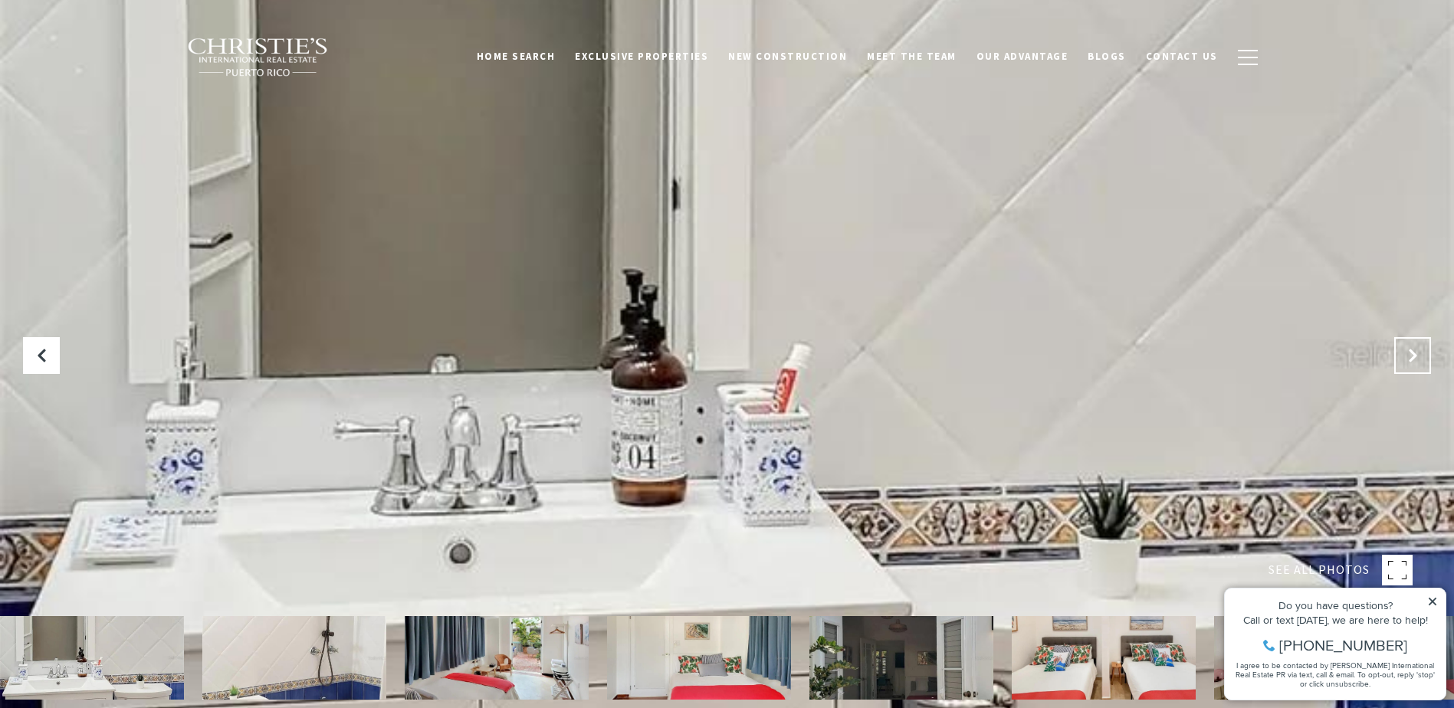
click at [1413, 355] on icon "Next Slide" at bounding box center [1412, 355] width 15 height 15
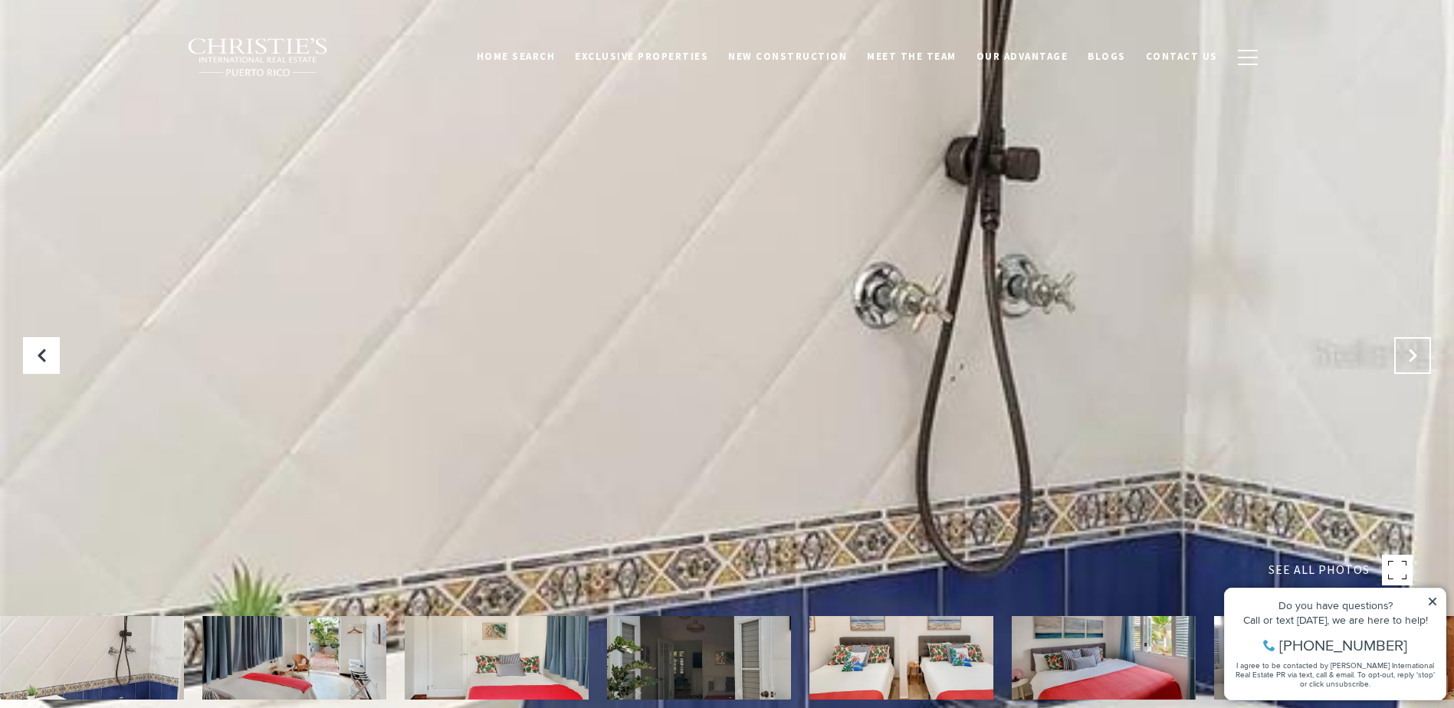
click at [1413, 355] on icon "Next Slide" at bounding box center [1412, 355] width 15 height 15
